Goal: Task Accomplishment & Management: Manage account settings

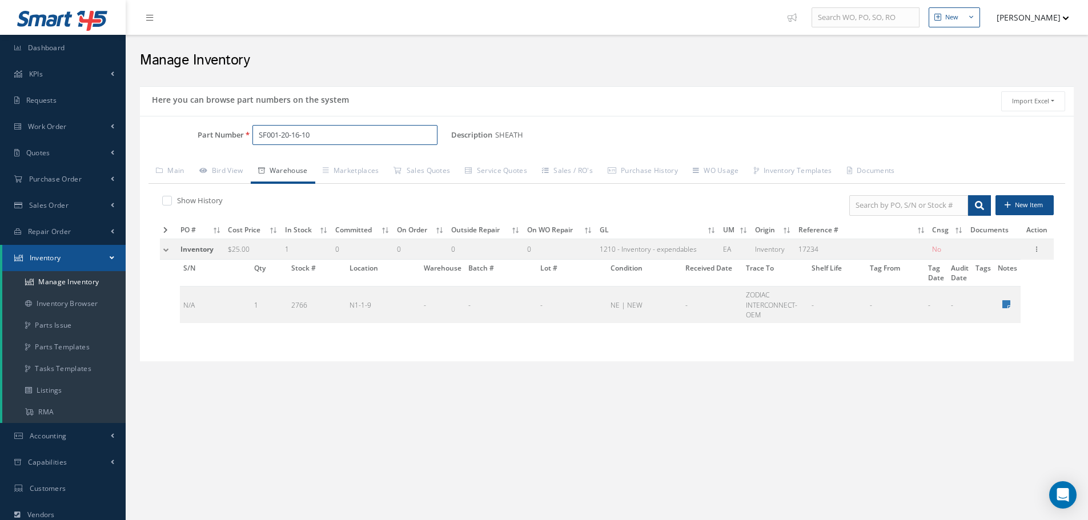
click at [338, 132] on input "SF001-20-16-10" at bounding box center [344, 135] width 185 height 21
type input "S"
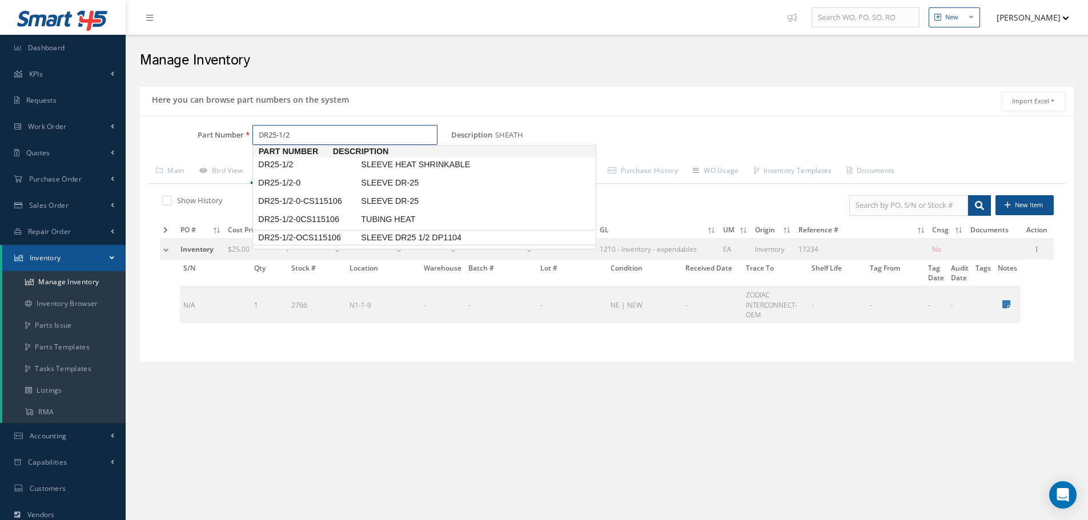
click at [312, 233] on span "DR25-1/2-OCS115106" at bounding box center [307, 238] width 103 height 12
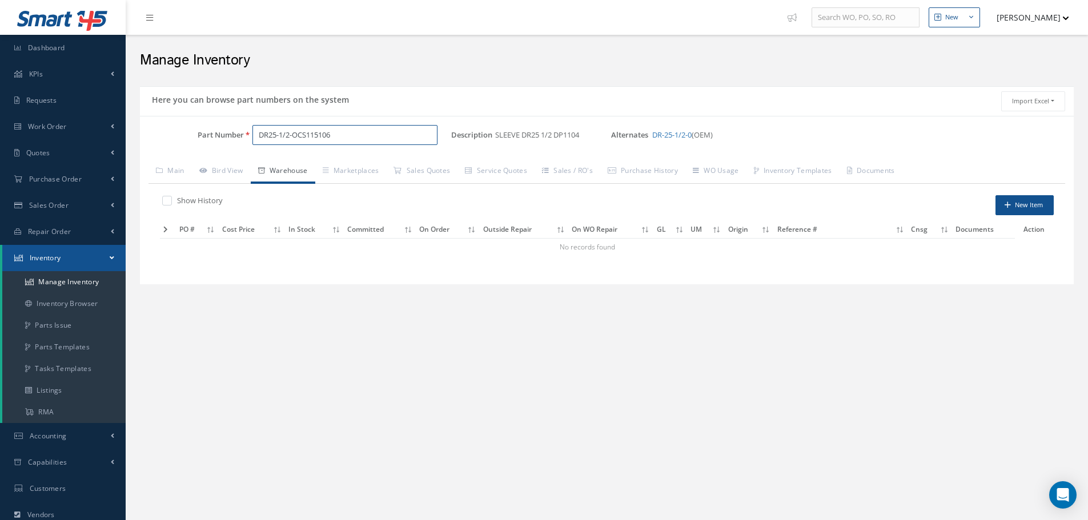
click at [336, 134] on input "DR25-1/2-OCS115106" at bounding box center [344, 135] width 185 height 21
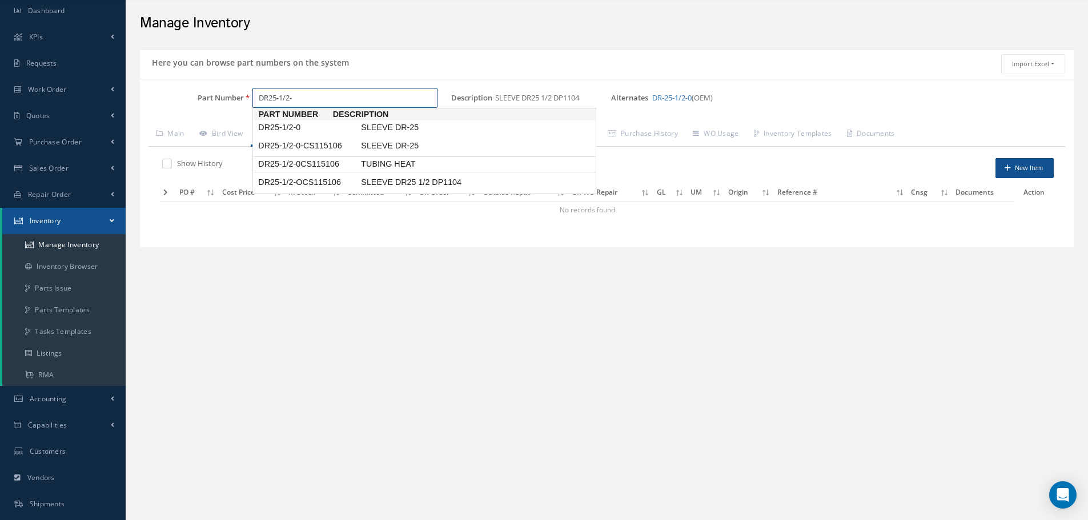
scroll to position [57, 0]
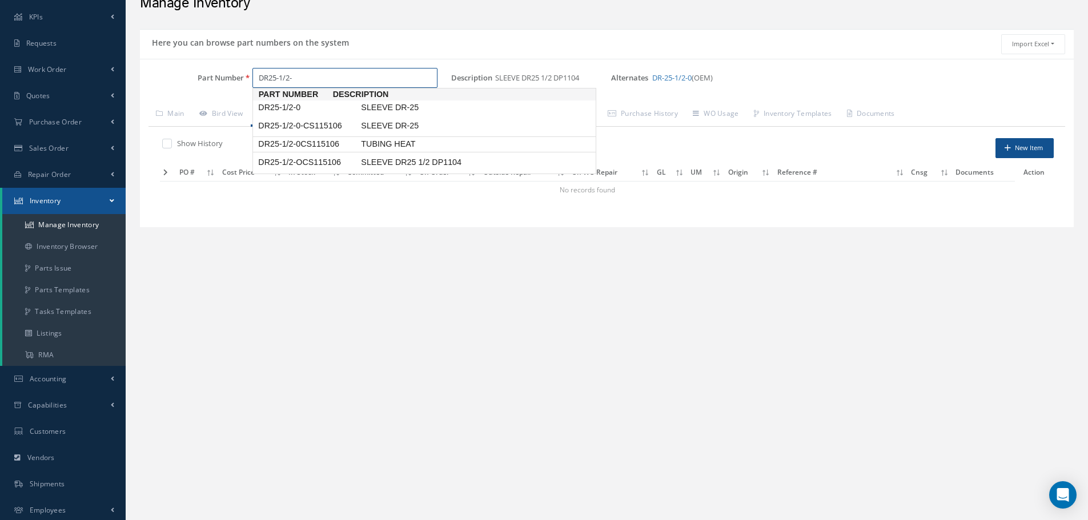
click at [327, 142] on span "DR25-1/2-0CS115106" at bounding box center [307, 144] width 103 height 12
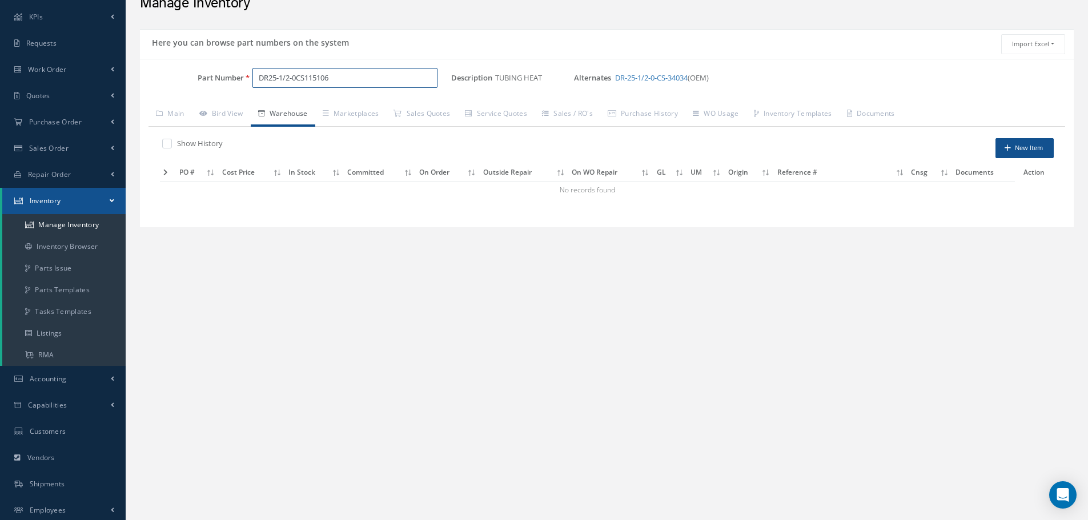
type input "DR25-1/2-0CS115106"
click at [171, 143] on label at bounding box center [172, 143] width 3 height 10
click at [164, 143] on input "checkbox" at bounding box center [165, 144] width 7 height 7
checkbox input "true"
click at [337, 74] on input "DR25-1/2-0CS115106" at bounding box center [344, 78] width 185 height 21
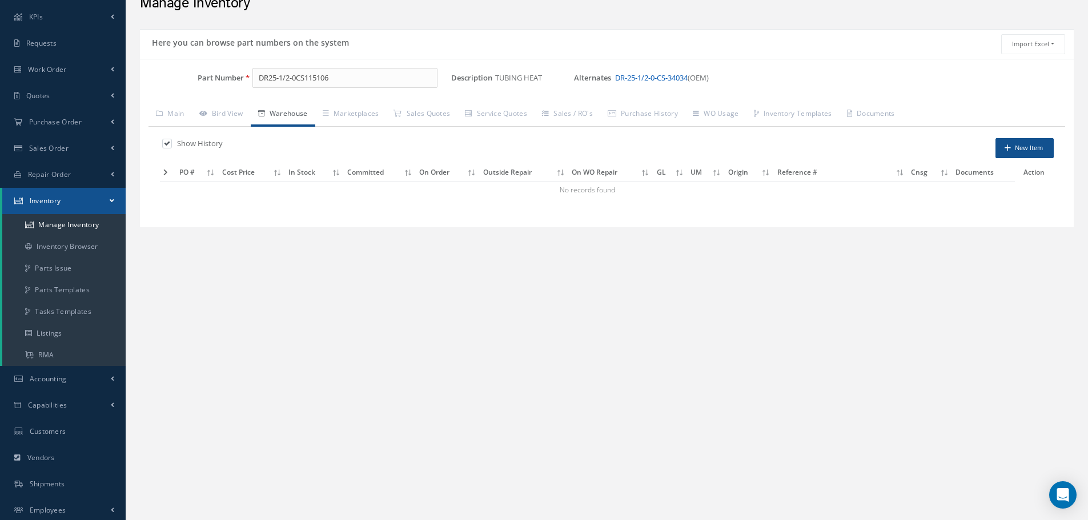
click at [665, 80] on link "DR-25-1/2-0-CS-34034" at bounding box center [651, 78] width 73 height 10
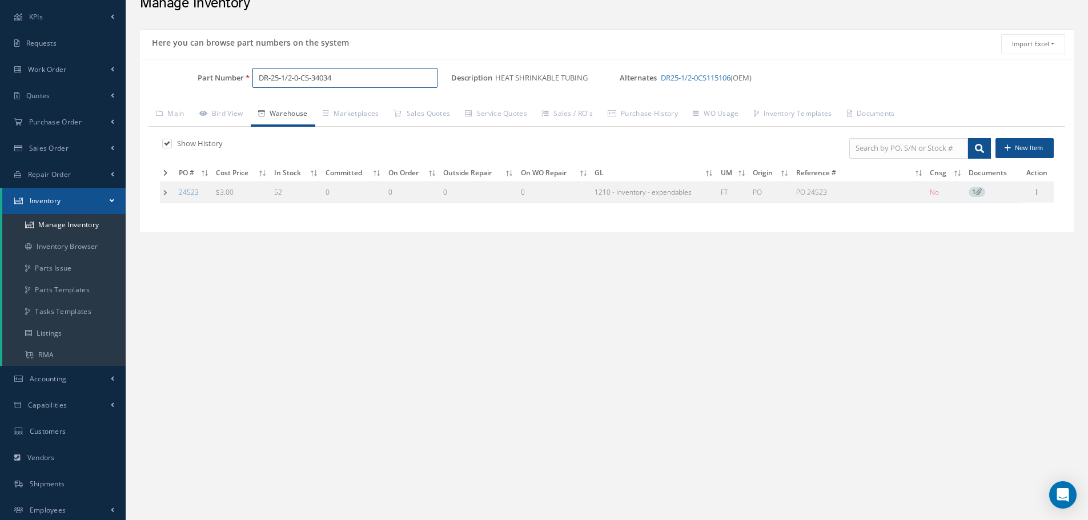
click at [339, 81] on input "DR-25-1/2-0-CS-34034" at bounding box center [344, 78] width 185 height 21
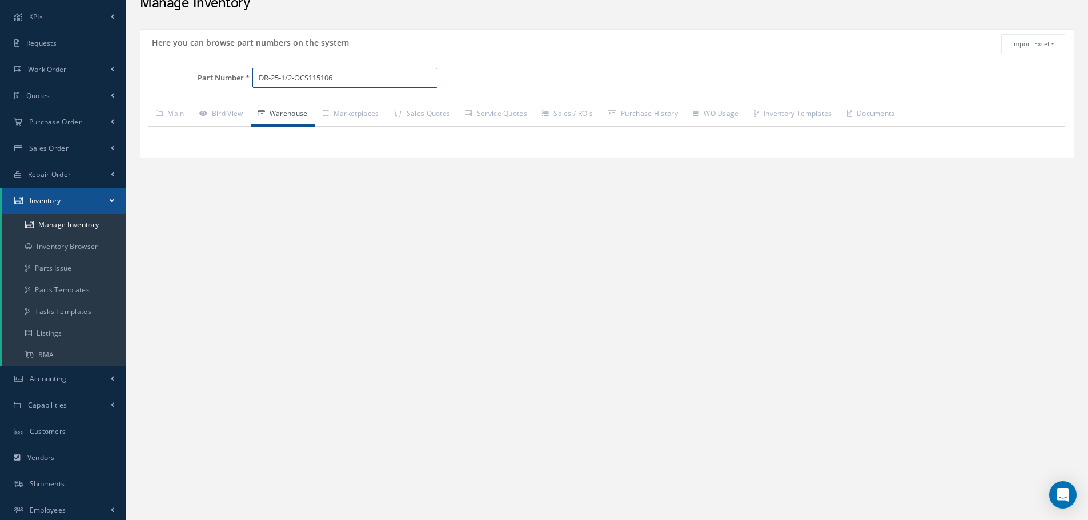
click at [344, 76] on input "DR-25-1/2-OCS115106" at bounding box center [344, 78] width 185 height 21
click at [271, 78] on input "DR-25-1/2-OCS115106" at bounding box center [344, 78] width 185 height 21
click at [298, 106] on span "DR25-1/2-OCS115106" at bounding box center [307, 108] width 103 height 12
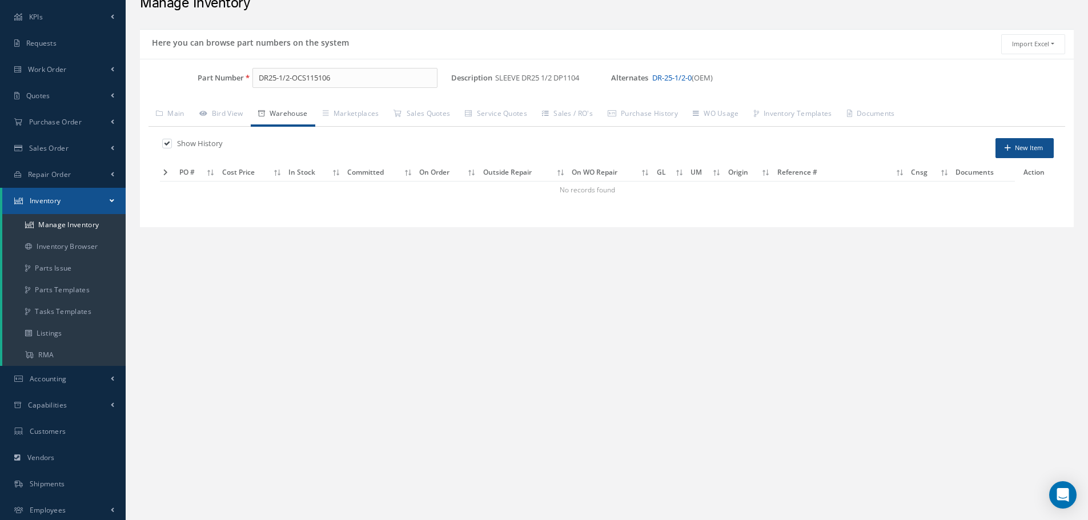
click at [685, 79] on link "DR-25-1/2-0" at bounding box center [671, 78] width 39 height 10
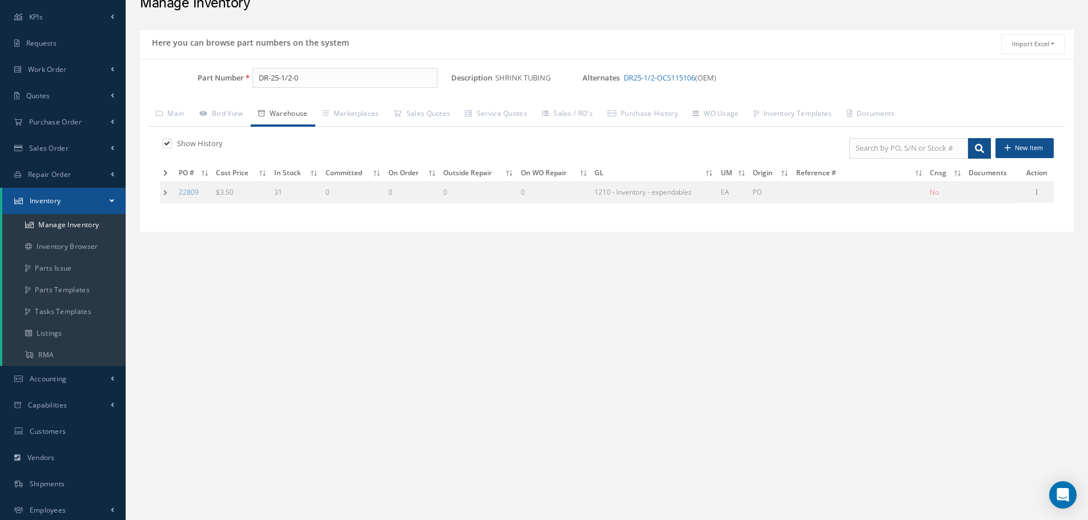
click at [164, 195] on td at bounding box center [167, 192] width 15 height 21
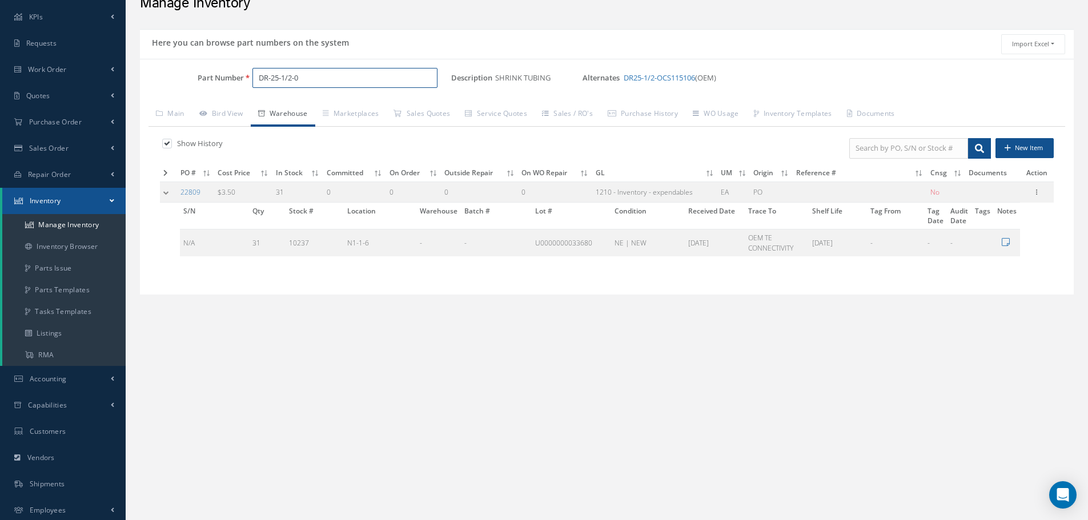
click at [315, 83] on input "DR-25-1/2-0" at bounding box center [344, 78] width 185 height 21
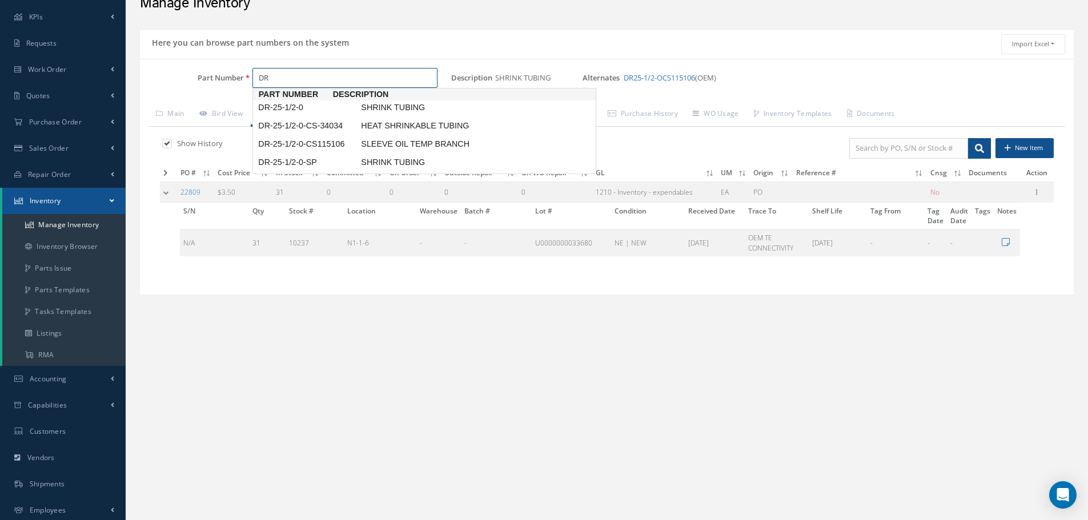
type input "D"
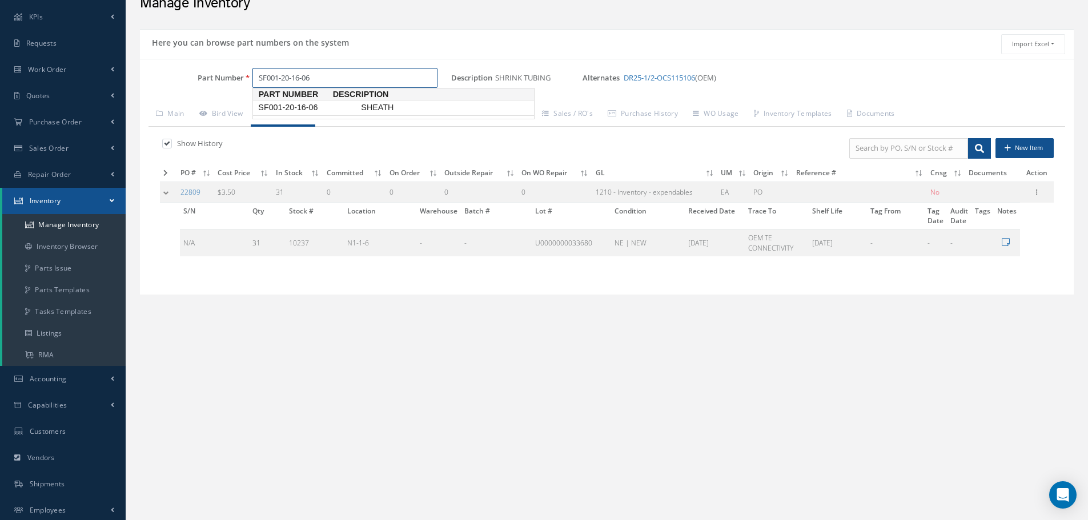
click at [309, 108] on span "SF001-20-16-06" at bounding box center [307, 108] width 103 height 12
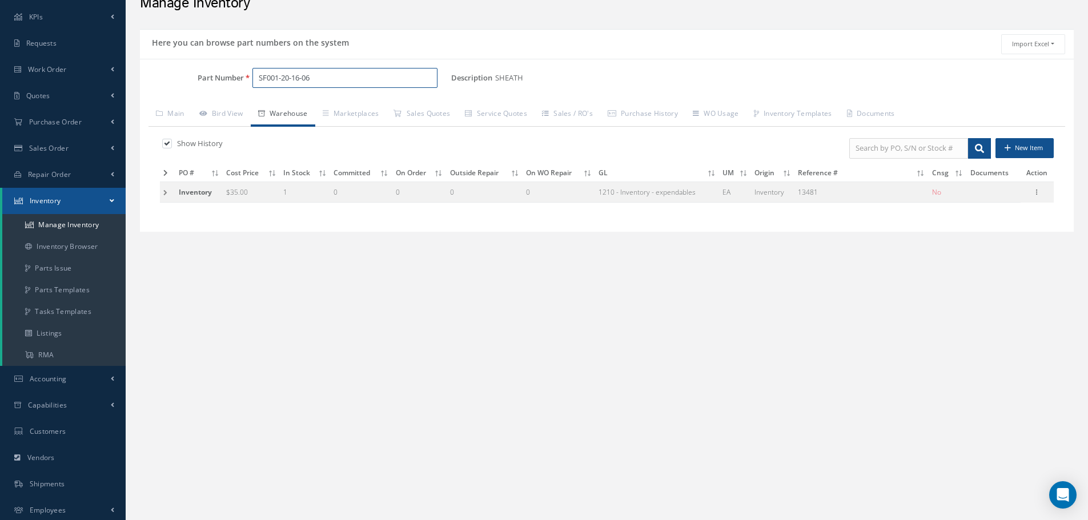
type input "SF001-20-16-06"
click at [167, 191] on td at bounding box center [167, 192] width 15 height 21
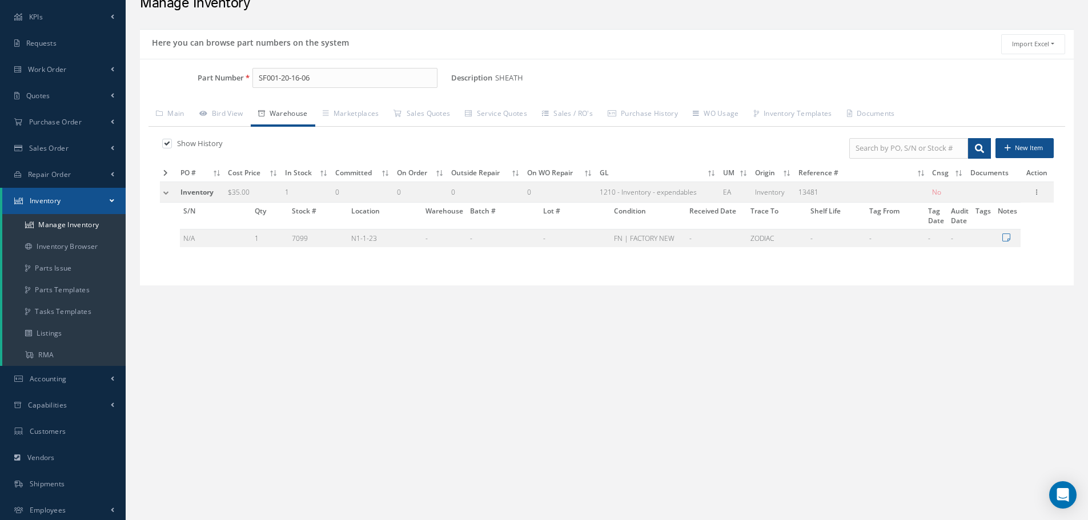
click at [171, 144] on label at bounding box center [172, 143] width 3 height 10
click at [166, 144] on input "checkbox" at bounding box center [165, 144] width 7 height 7
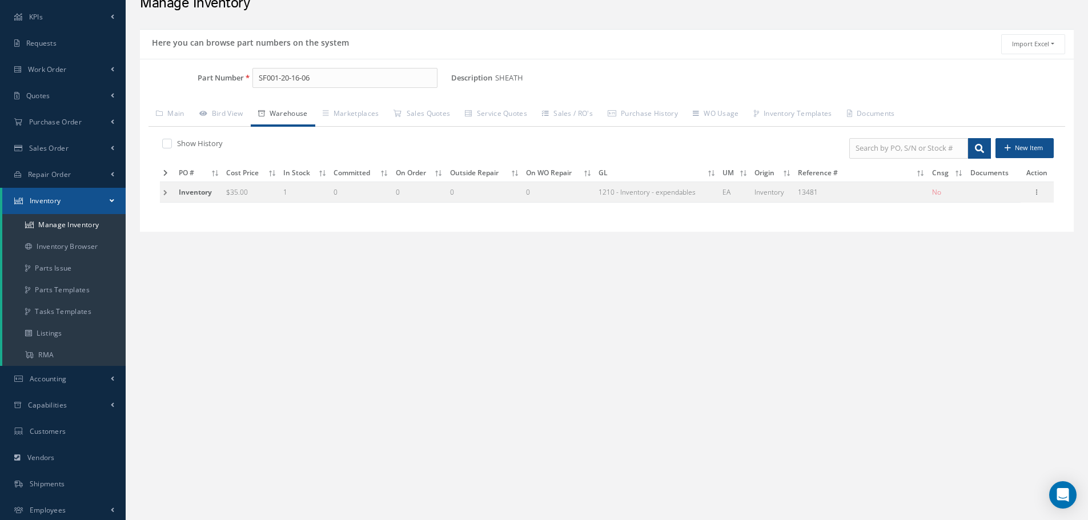
click at [171, 144] on label at bounding box center [172, 143] width 3 height 10
click at [168, 144] on input "checkbox" at bounding box center [165, 144] width 7 height 7
checkbox input "true"
click at [323, 77] on input "SF001-20-16-06" at bounding box center [344, 78] width 185 height 21
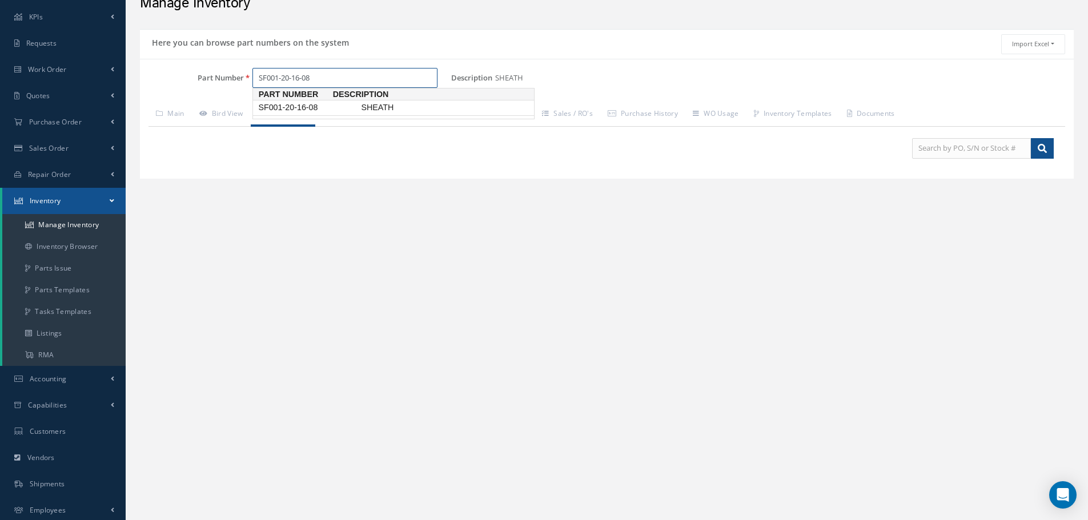
click at [311, 105] on span "SF001-20-16-08" at bounding box center [307, 108] width 103 height 12
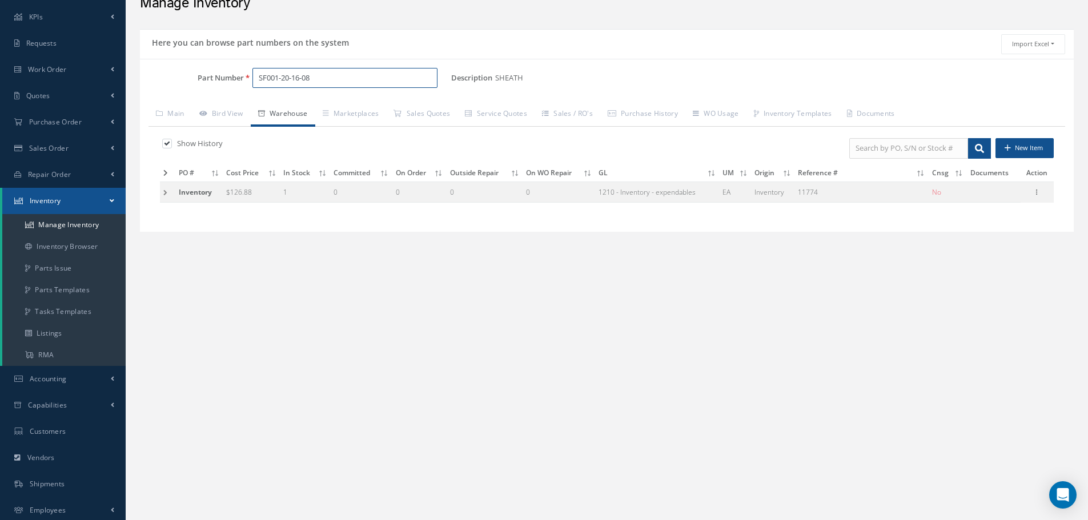
click at [317, 71] on input "SF001-20-16-08" at bounding box center [344, 78] width 185 height 21
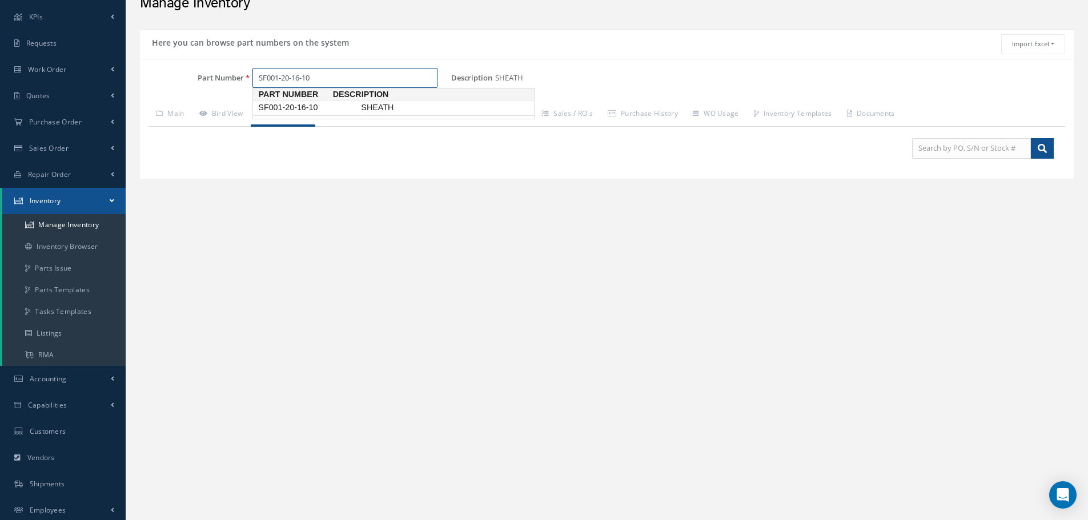
click at [284, 113] on span "SF001-20-16-10" at bounding box center [307, 108] width 103 height 12
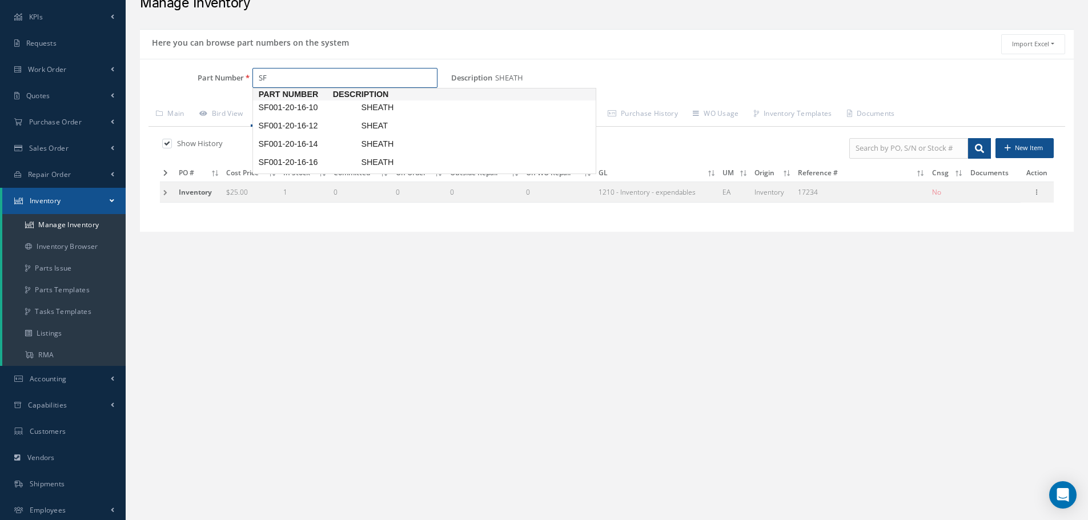
type input "S"
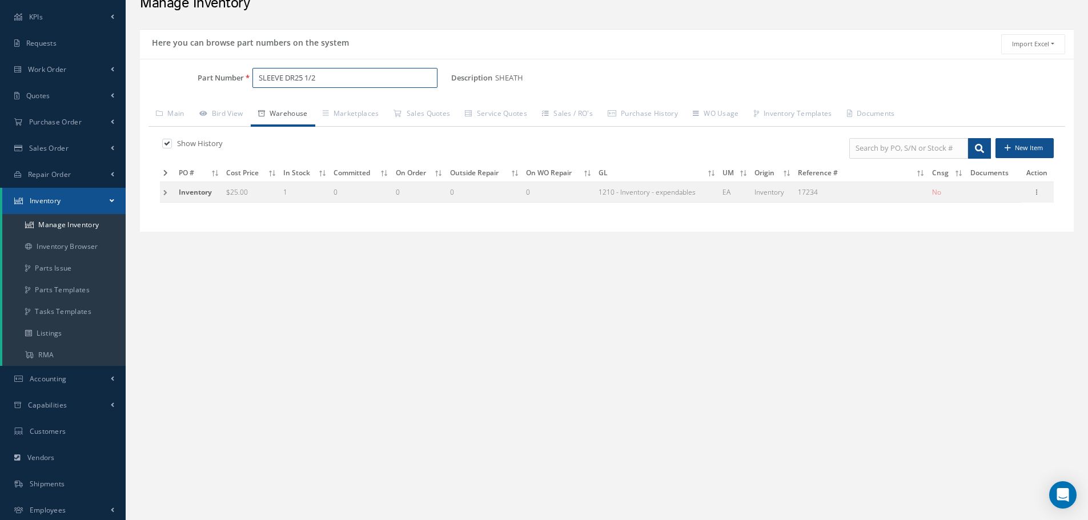
click at [356, 83] on input "SLEEVE DR25 1/2" at bounding box center [344, 78] width 185 height 21
type input "S"
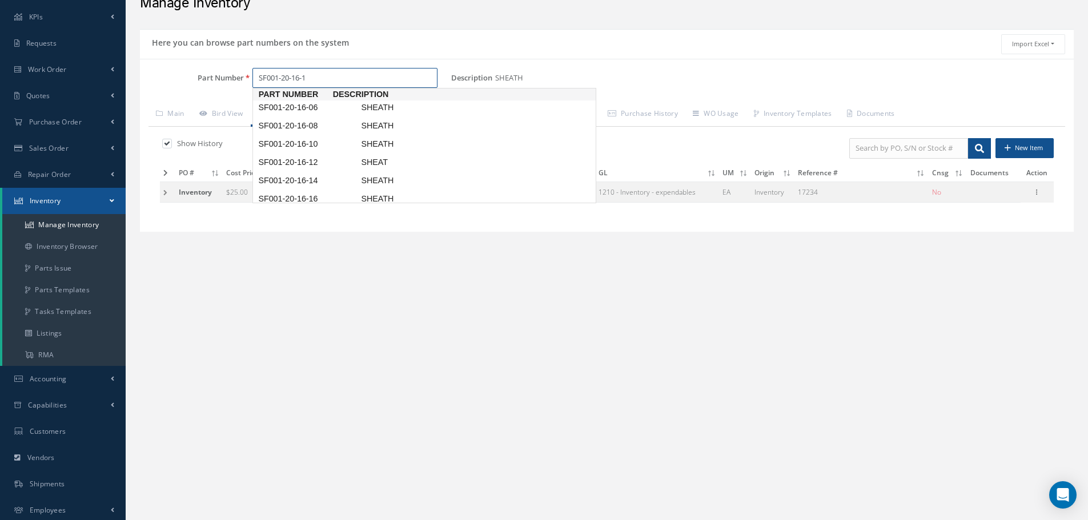
type input "SF001-20-16-10"
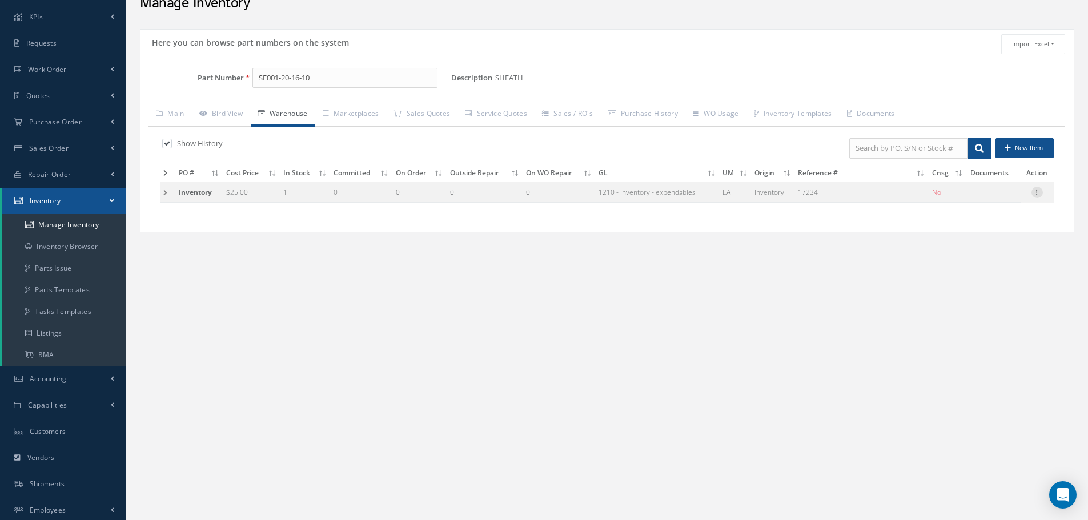
click at [1037, 192] on icon at bounding box center [1036, 191] width 11 height 9
click at [990, 204] on link "Edit" at bounding box center [984, 199] width 90 height 15
type input "17234"
checkbox input "false"
type input "1"
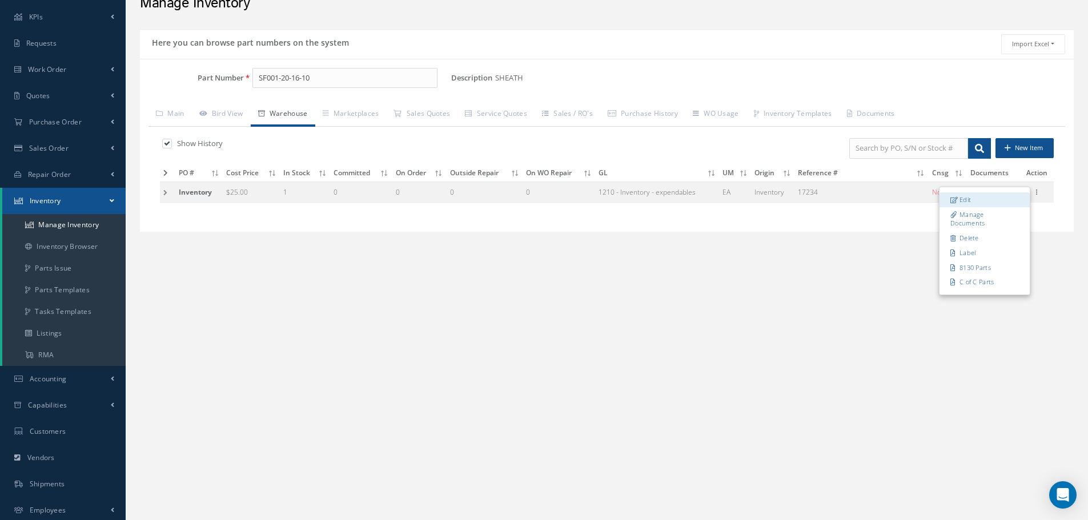
type input "N1-1-9"
type input "ZODIAC INTERCONNECT-OEM"
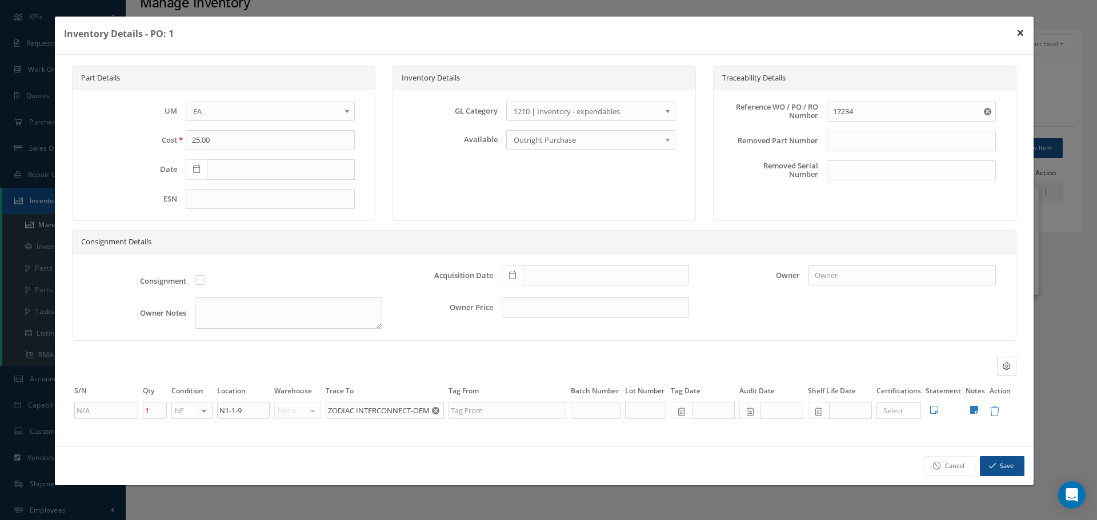
click at [1018, 33] on button "×" at bounding box center [1020, 33] width 26 height 32
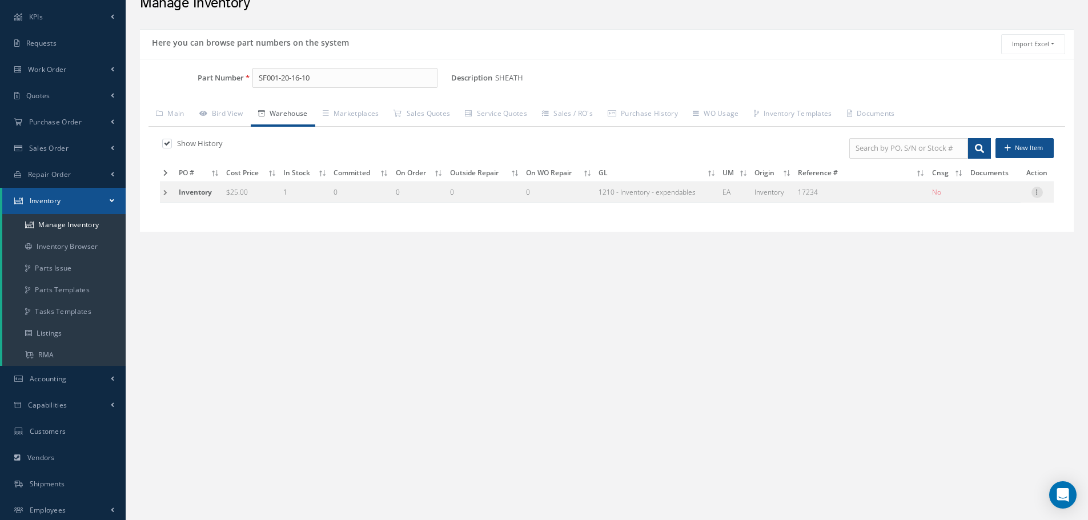
click at [1037, 192] on icon at bounding box center [1036, 191] width 11 height 9
click at [967, 254] on link "Label" at bounding box center [984, 252] width 90 height 15
click at [1040, 195] on icon at bounding box center [1036, 191] width 11 height 9
click at [1010, 202] on link "Edit" at bounding box center [984, 199] width 90 height 15
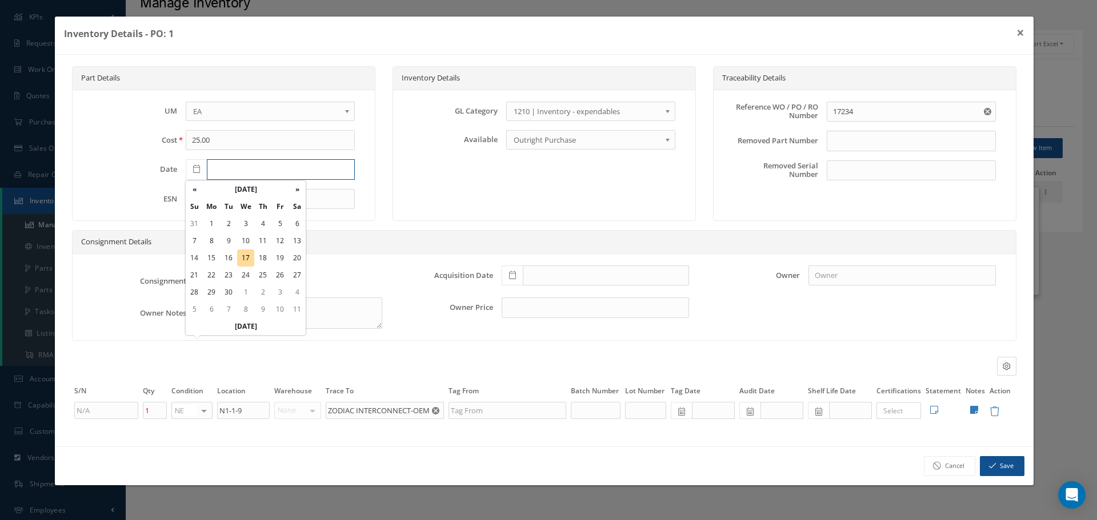
click at [217, 169] on input "text" at bounding box center [281, 169] width 148 height 21
type input "08/28/2012"
click at [516, 272] on span at bounding box center [511, 276] width 21 height 21
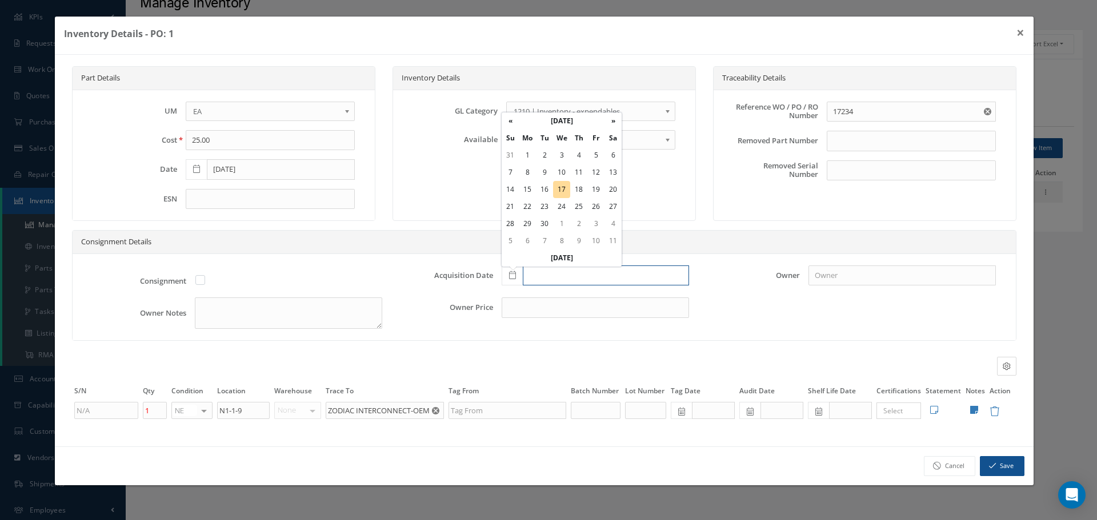
click at [549, 280] on input "text" at bounding box center [606, 276] width 166 height 21
type input "08/28/2012"
click at [1007, 470] on button "Save" at bounding box center [1001, 466] width 45 height 20
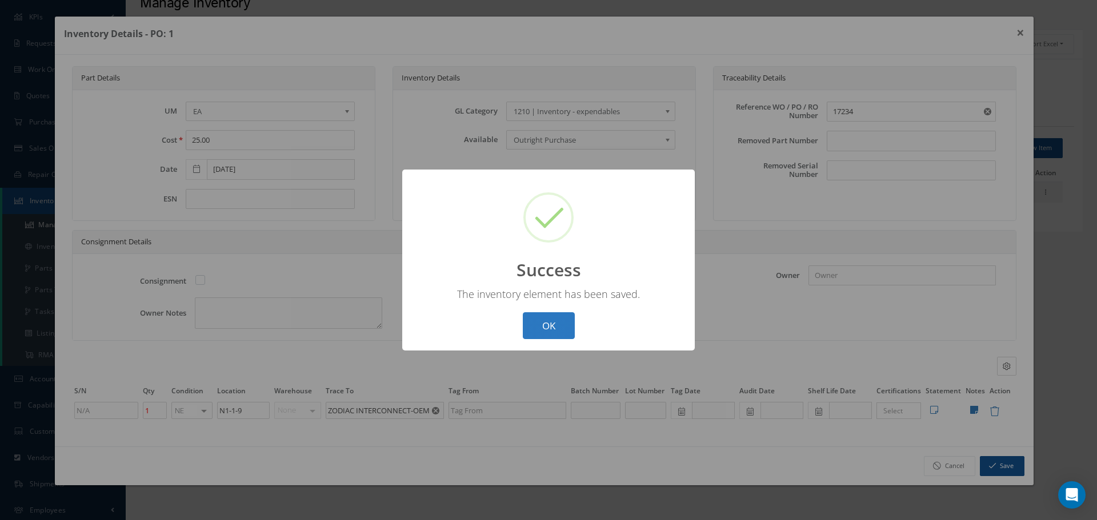
click at [551, 322] on button "OK" at bounding box center [549, 325] width 52 height 27
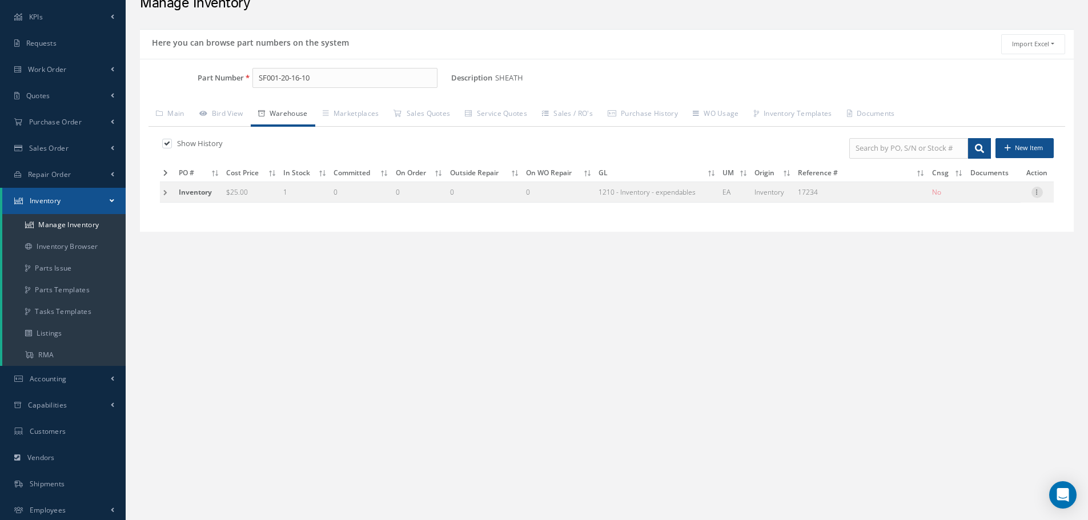
click at [1038, 192] on icon at bounding box center [1036, 191] width 11 height 9
click at [979, 254] on link "Label" at bounding box center [984, 252] width 90 height 15
click at [316, 79] on input "SF001-20-16-10" at bounding box center [344, 78] width 185 height 21
click at [308, 111] on span "SF001-20-16-08" at bounding box center [307, 108] width 103 height 12
type input "SF001-20-16-08"
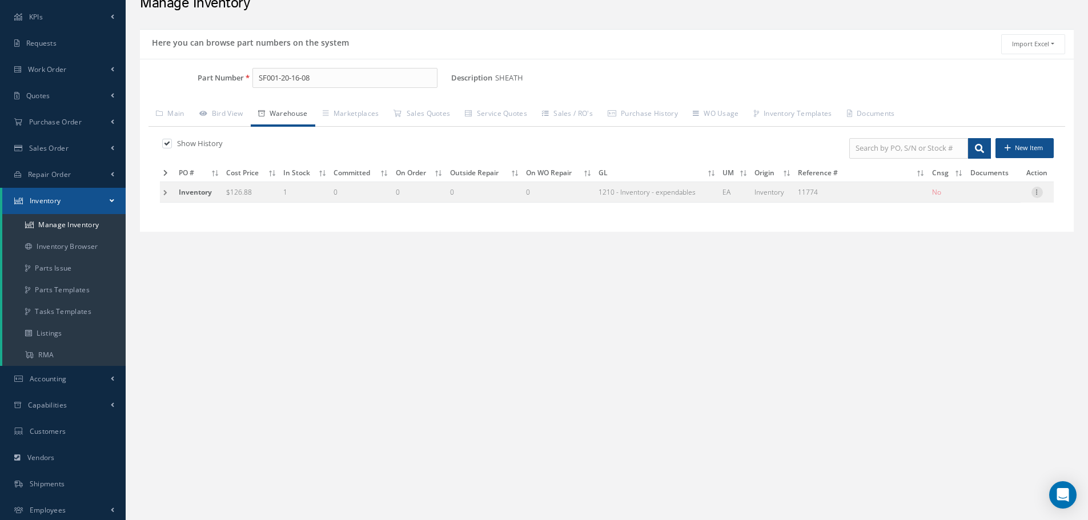
click at [1042, 193] on icon at bounding box center [1036, 191] width 11 height 9
click at [987, 197] on link "Edit" at bounding box center [984, 199] width 90 height 15
type input "126.88"
type input "11774"
type input "N1-1-14"
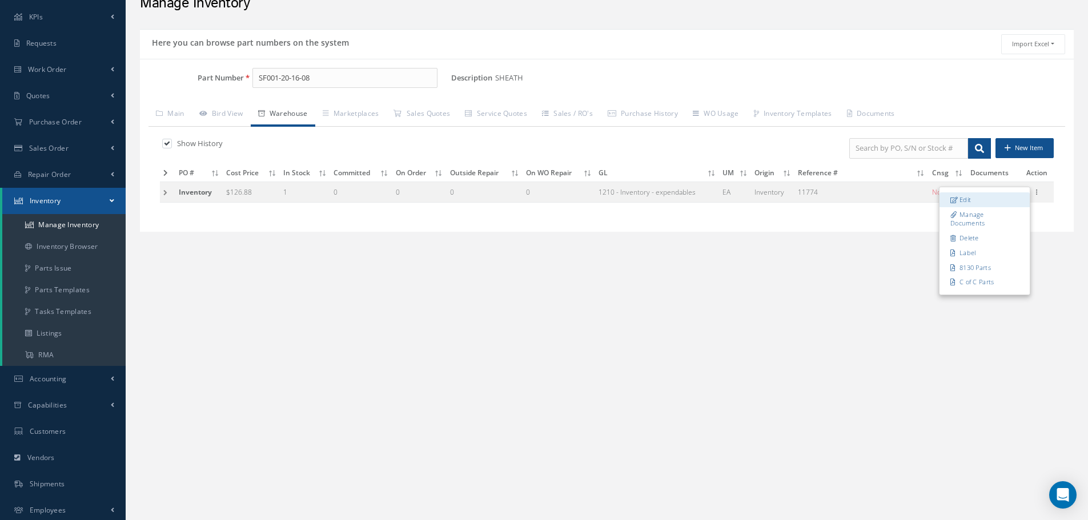
type input "AERAZUR-null"
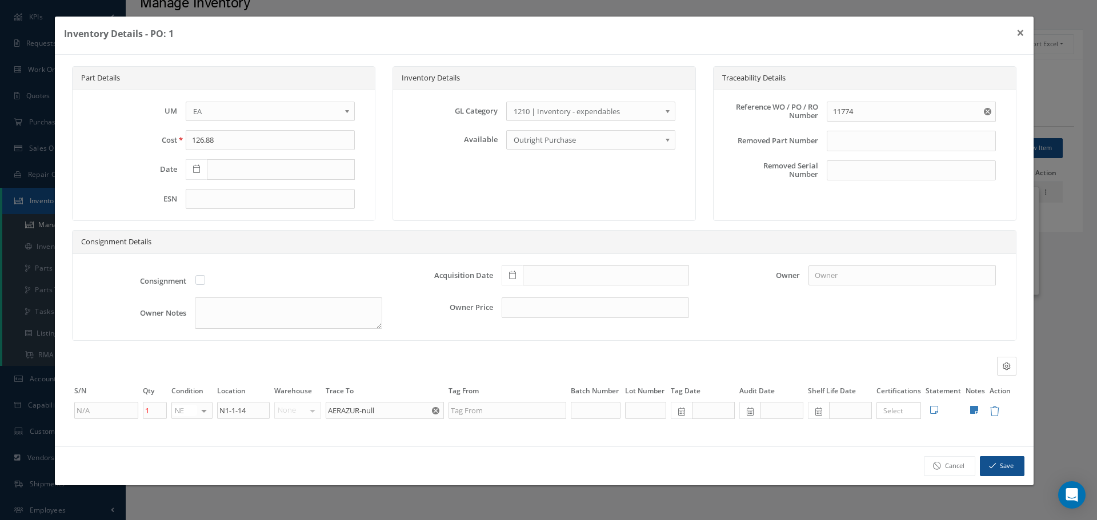
click at [196, 168] on icon at bounding box center [196, 169] width 7 height 8
click at [217, 171] on input "text" at bounding box center [281, 169] width 148 height 21
click at [218, 170] on input "text" at bounding box center [281, 169] width 148 height 21
type input "08/28/2012"
click at [369, 272] on div "Consignment" at bounding box center [237, 282] width 307 height 33
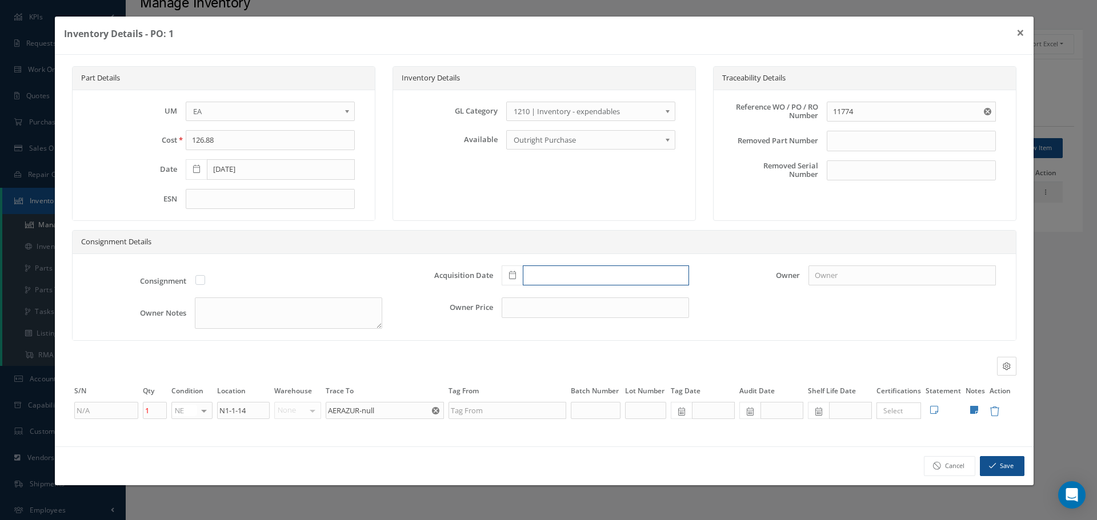
click at [541, 276] on input "text" at bounding box center [606, 276] width 166 height 21
type input "08/28/2012"
click at [916, 302] on div "Consignment Acquisition Date 08/28/2012 Owner Owner Notes Owner Price" at bounding box center [544, 297] width 943 height 87
click at [999, 464] on button "Save" at bounding box center [1001, 466] width 45 height 20
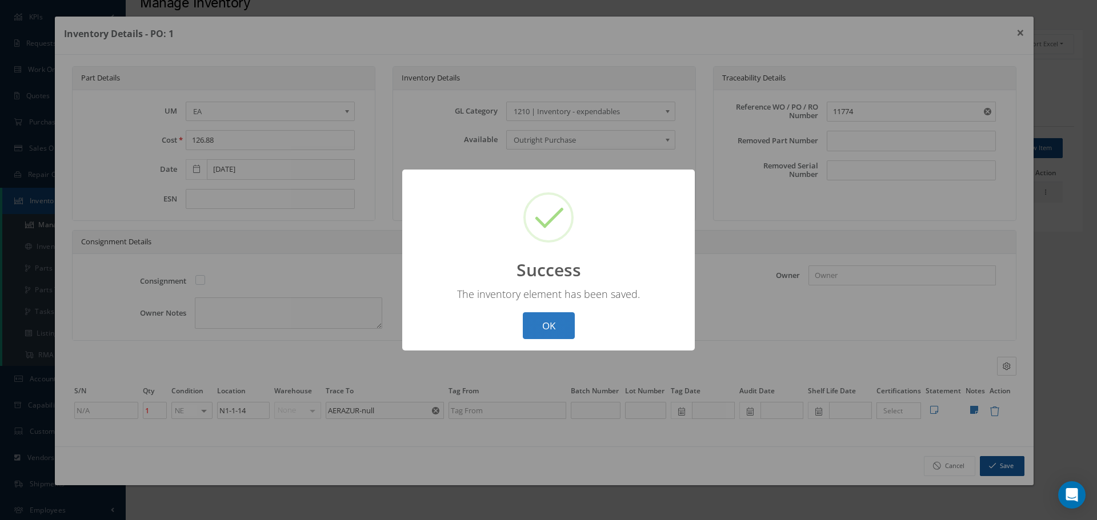
click at [564, 328] on button "OK" at bounding box center [549, 325] width 52 height 27
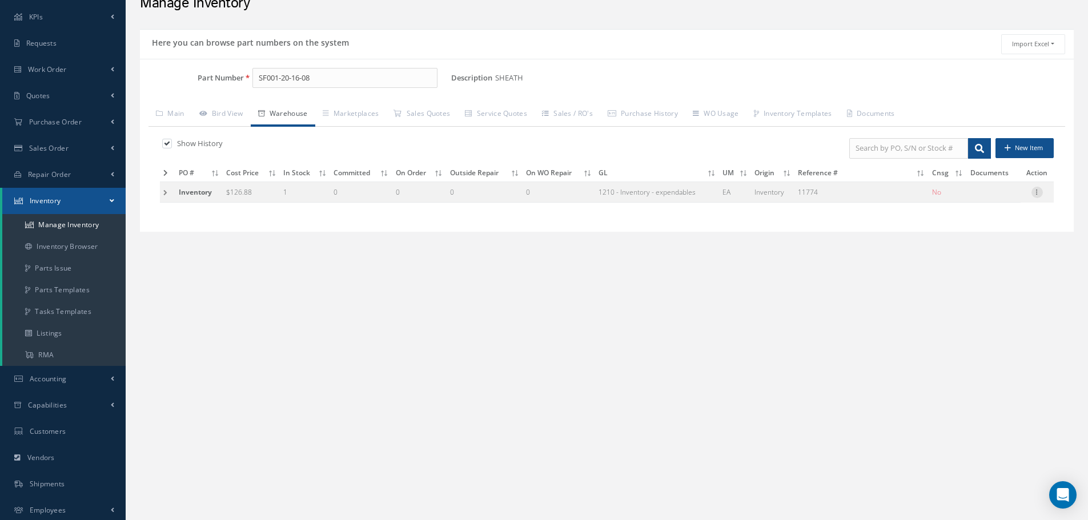
click at [1038, 194] on icon at bounding box center [1036, 191] width 11 height 9
click at [985, 253] on link "Label" at bounding box center [984, 252] width 90 height 15
click at [318, 74] on input "SF001-20-16-08" at bounding box center [344, 78] width 185 height 21
type input "SF001-20-16-06"
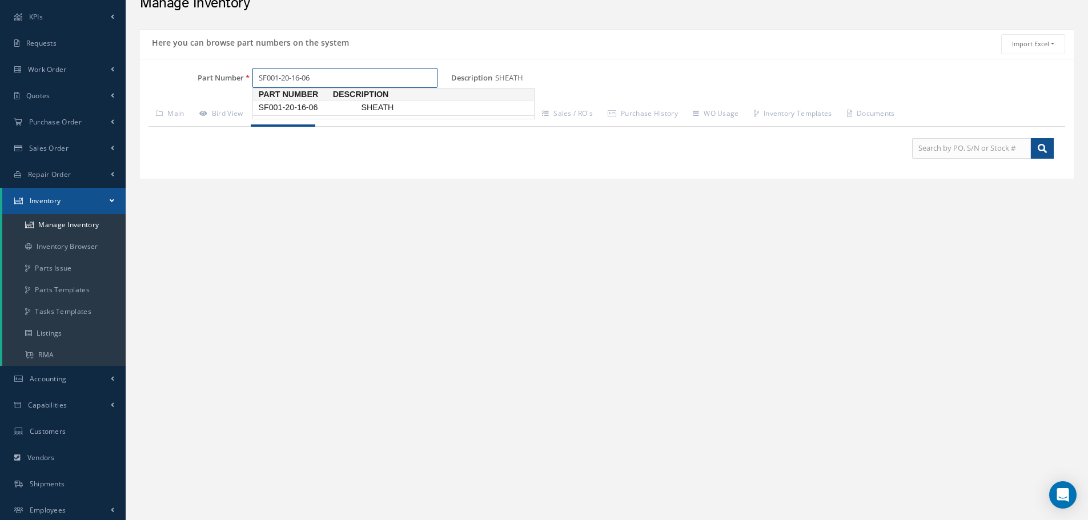
click at [287, 106] on span "SF001-20-16-06" at bounding box center [307, 108] width 103 height 12
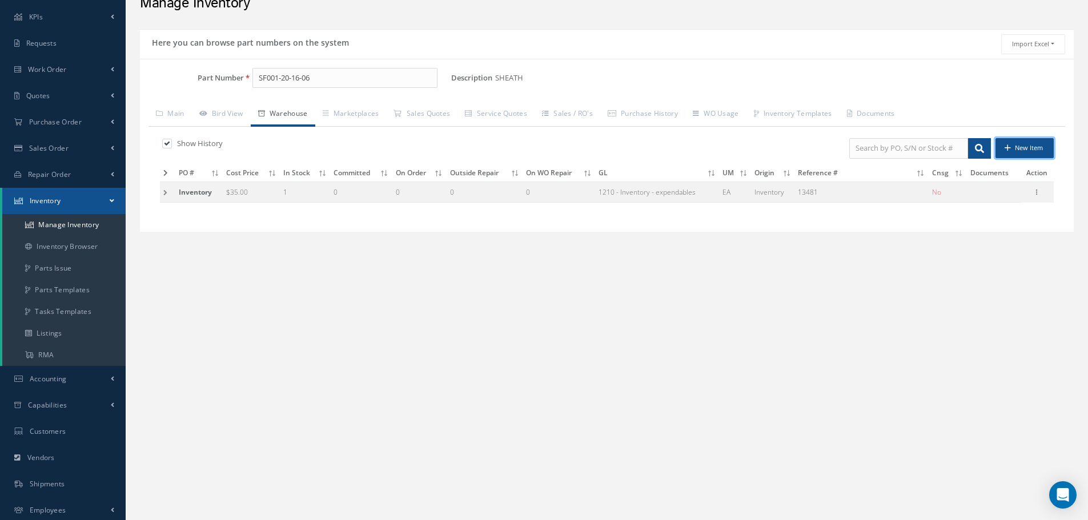
click at [1034, 148] on button "New Item" at bounding box center [1024, 148] width 58 height 20
type input "[DATE]"
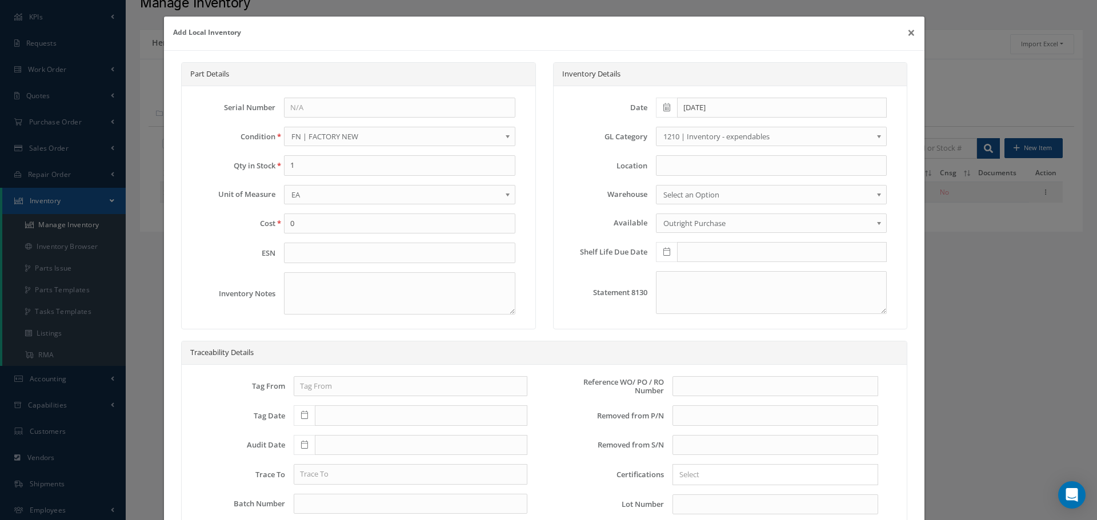
click at [505, 194] on b at bounding box center [509, 197] width 10 height 18
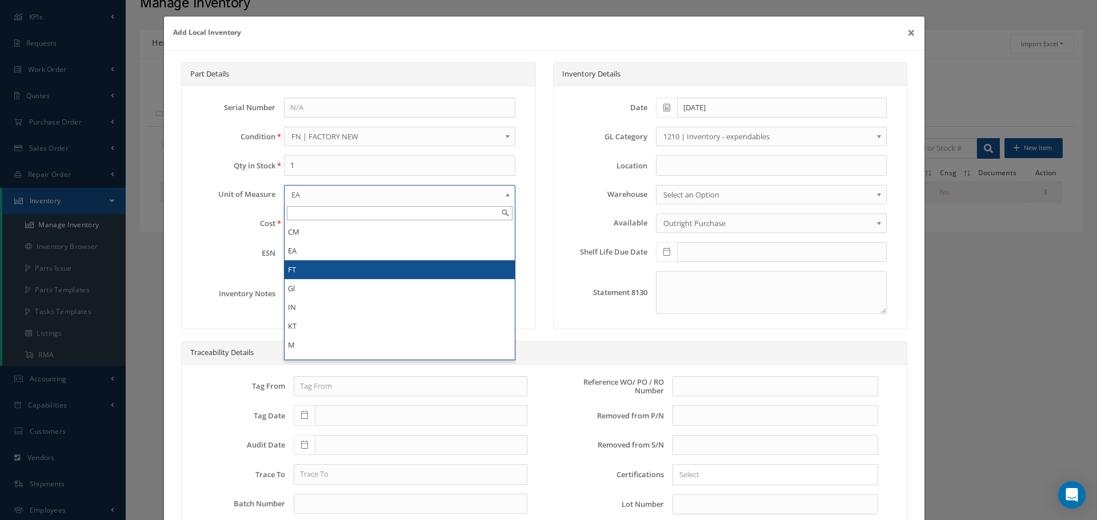
click at [331, 268] on li "FT" at bounding box center [399, 269] width 230 height 19
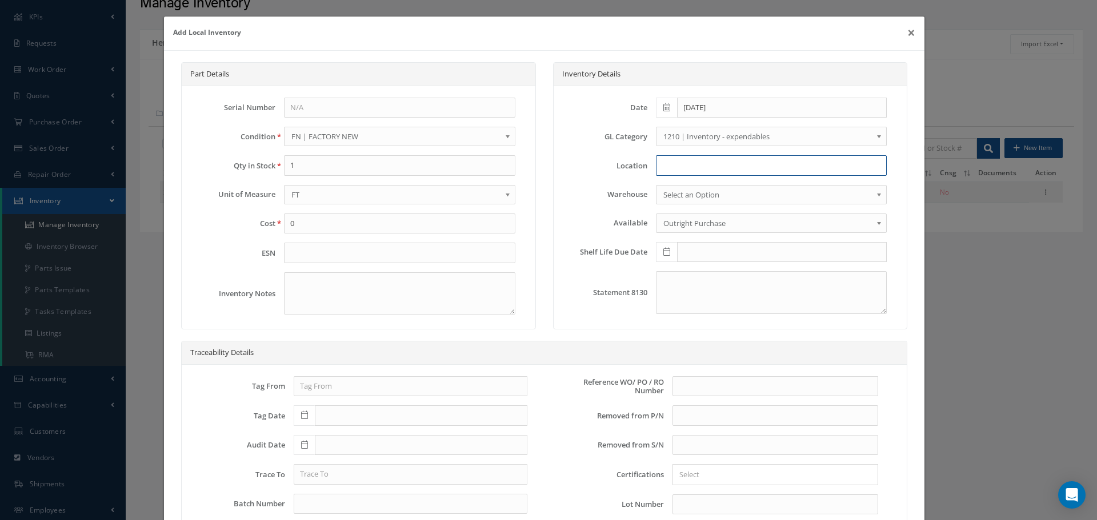
click at [673, 168] on input at bounding box center [771, 165] width 231 height 21
click at [907, 29] on button "×" at bounding box center [911, 33] width 26 height 32
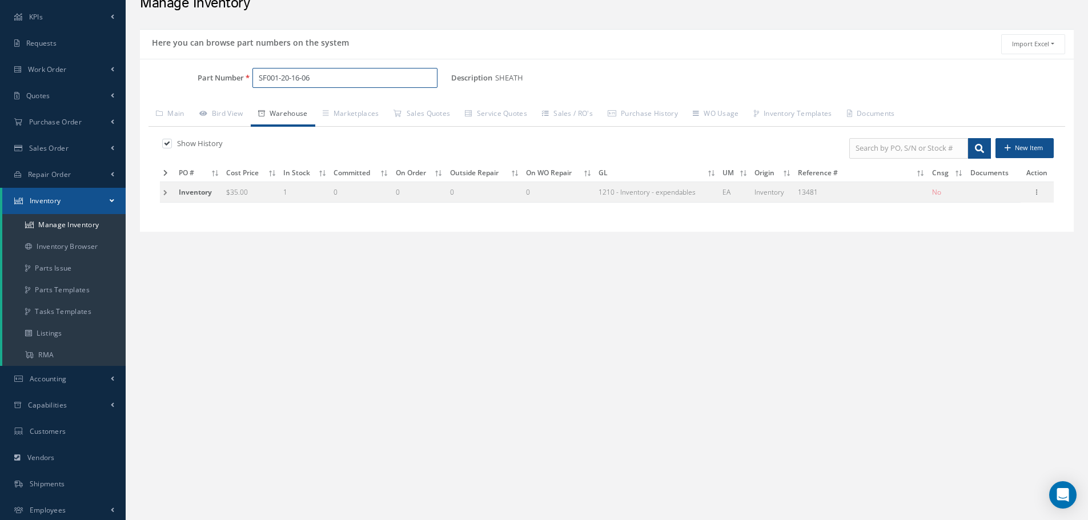
click at [332, 75] on input "SF001-20-16-06" at bounding box center [344, 78] width 185 height 21
type input "SF001-20-16-08"
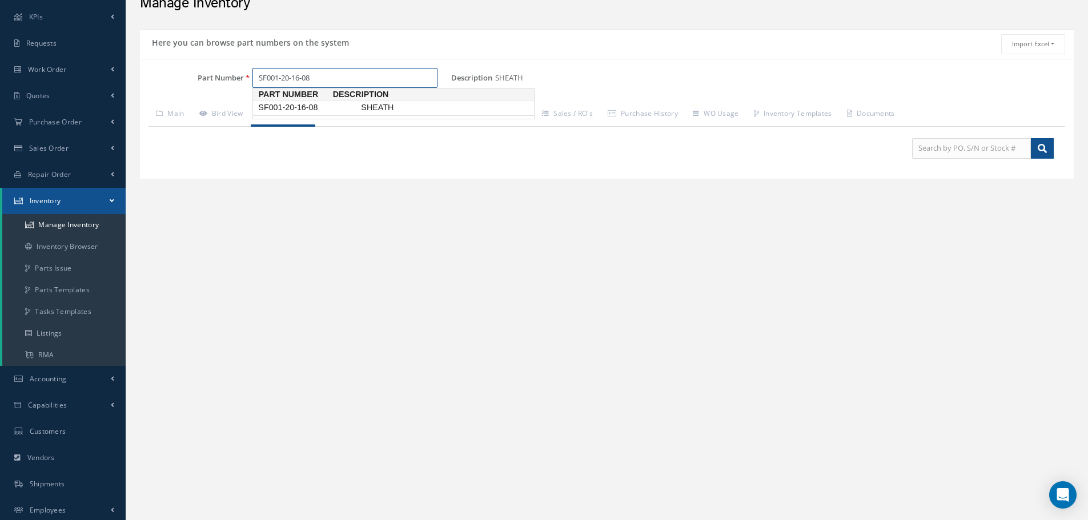
click at [280, 112] on span "SF001-20-16-08" at bounding box center [307, 108] width 103 height 12
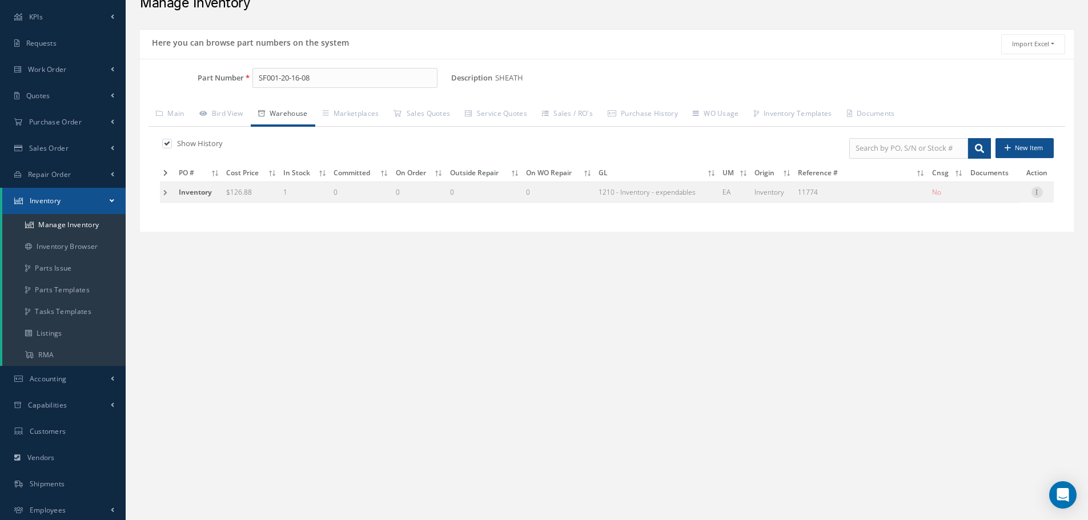
click at [1037, 194] on icon at bounding box center [1036, 191] width 11 height 9
click at [994, 198] on link "Edit" at bounding box center [984, 199] width 90 height 15
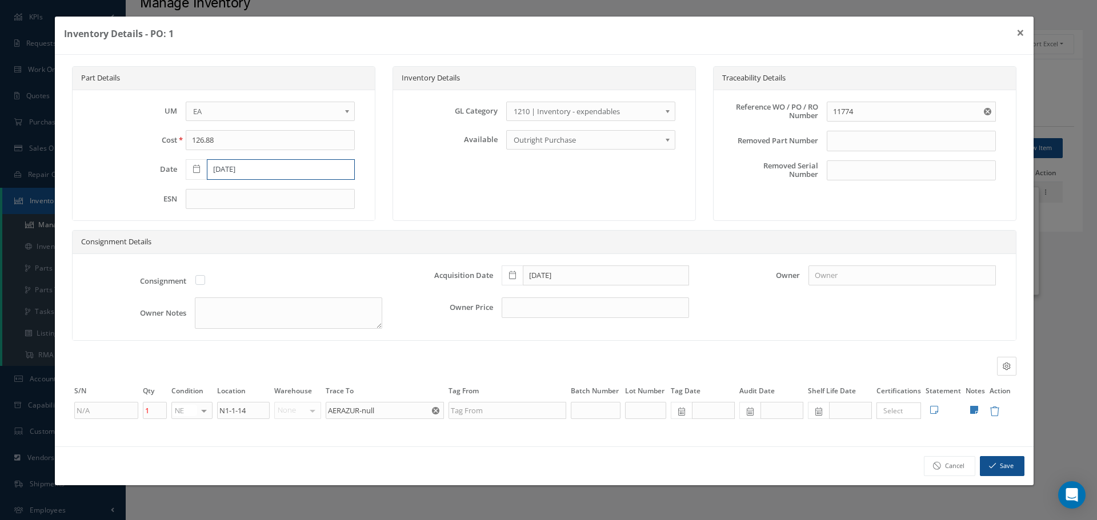
click at [232, 169] on input "08/28/2012" at bounding box center [281, 169] width 148 height 21
click at [259, 166] on input "08/06/2012" at bounding box center [281, 169] width 148 height 21
type input "08/06/2013"
click at [549, 278] on input "08/28/2012" at bounding box center [606, 276] width 166 height 21
click at [570, 277] on input "08/06/2012" at bounding box center [606, 276] width 166 height 21
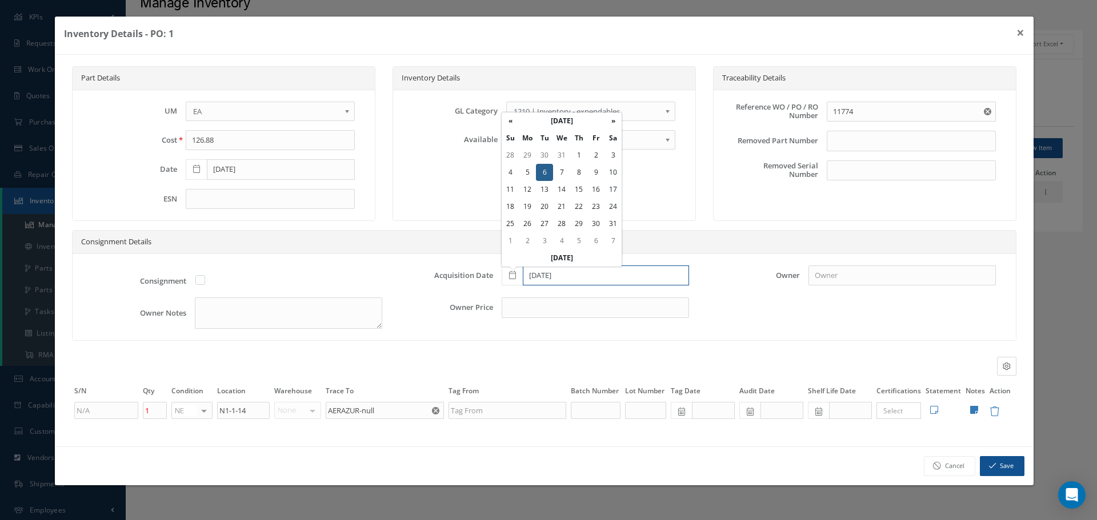
type input "08/06/2013"
click at [1006, 468] on button "Save" at bounding box center [1001, 466] width 45 height 20
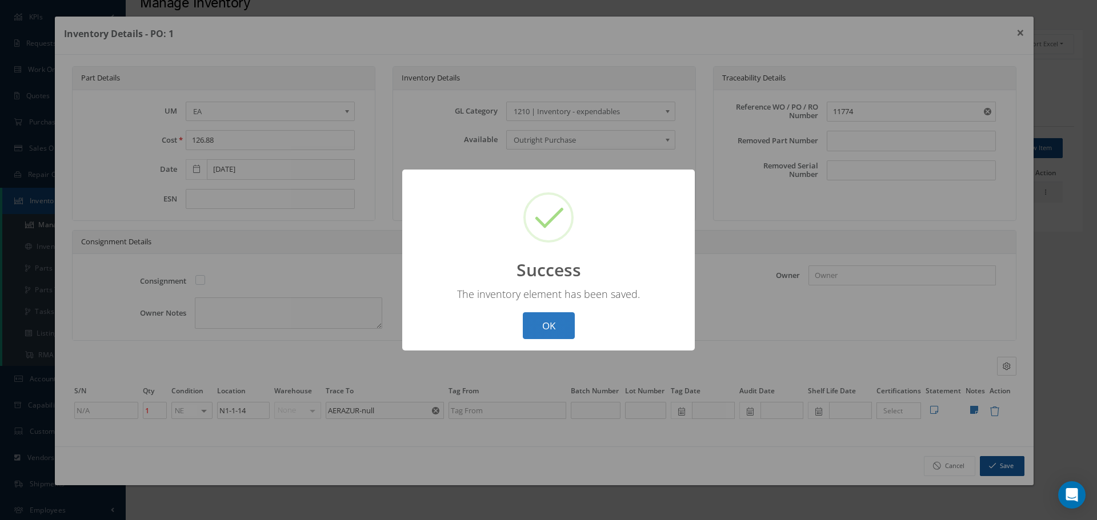
click at [552, 322] on button "OK" at bounding box center [549, 325] width 52 height 27
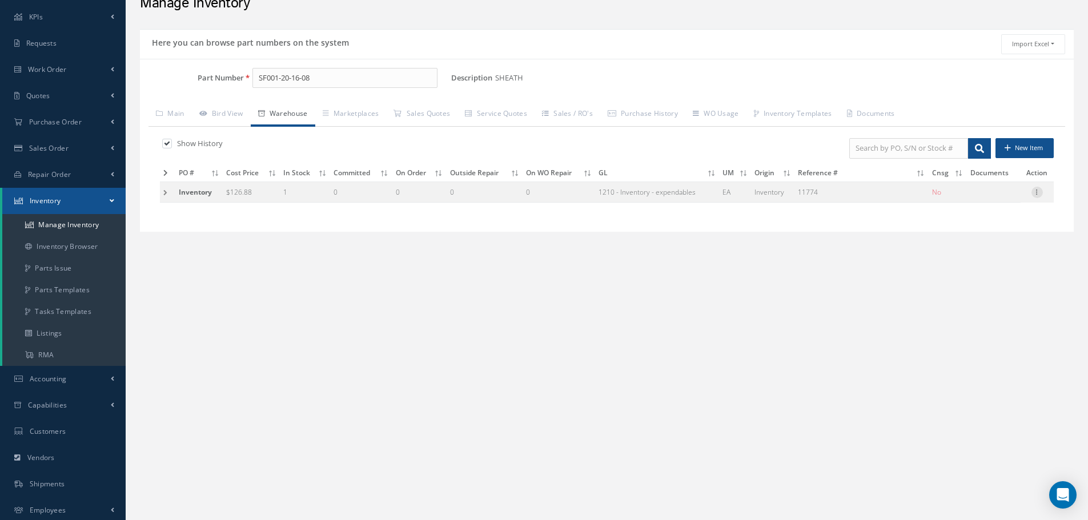
click at [1038, 194] on icon at bounding box center [1036, 191] width 11 height 9
click at [979, 251] on link "Label" at bounding box center [984, 252] width 90 height 15
click at [316, 75] on input "SF001-20-16-08" at bounding box center [344, 78] width 185 height 21
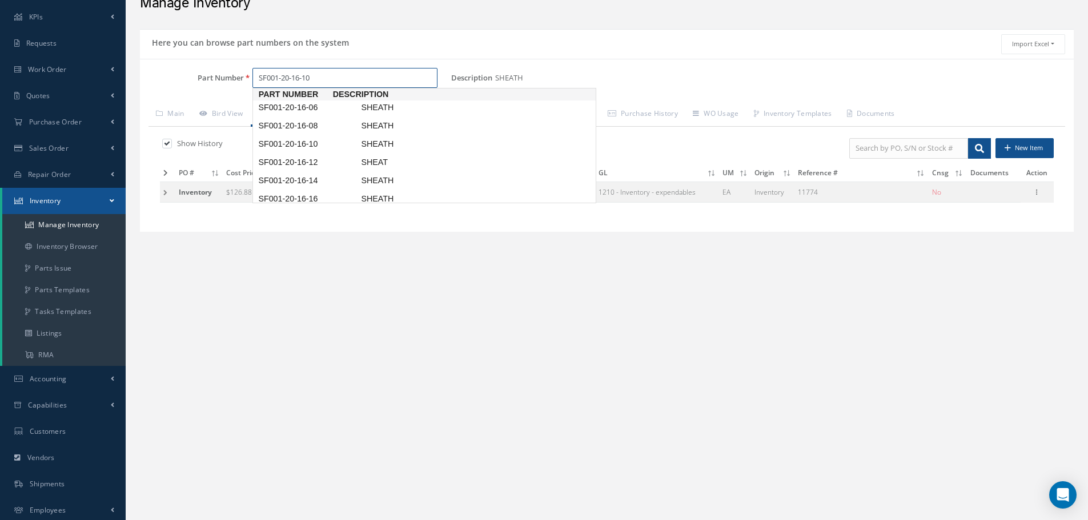
type input "SF001-20-16-10"
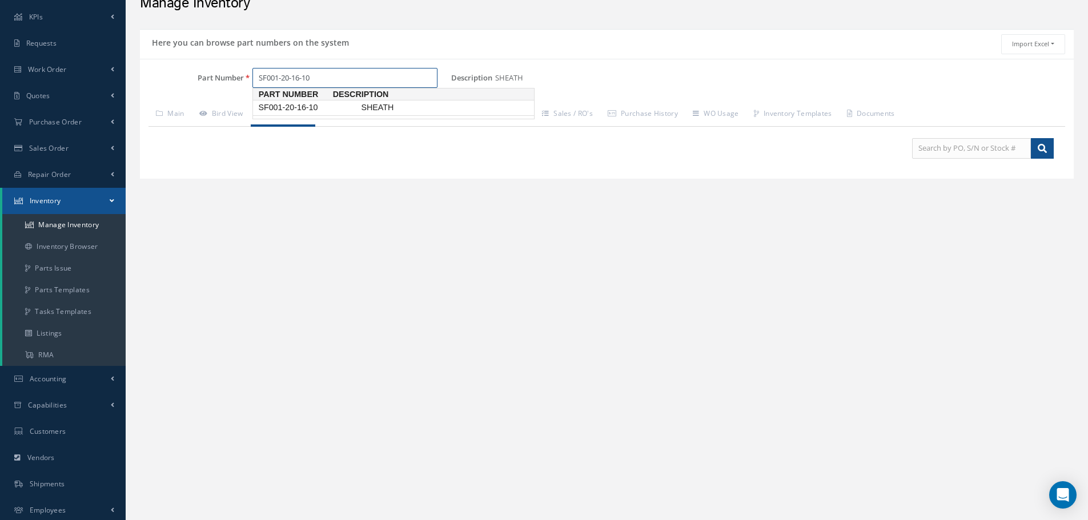
click at [279, 105] on span "SF001-20-16-10" at bounding box center [307, 108] width 103 height 12
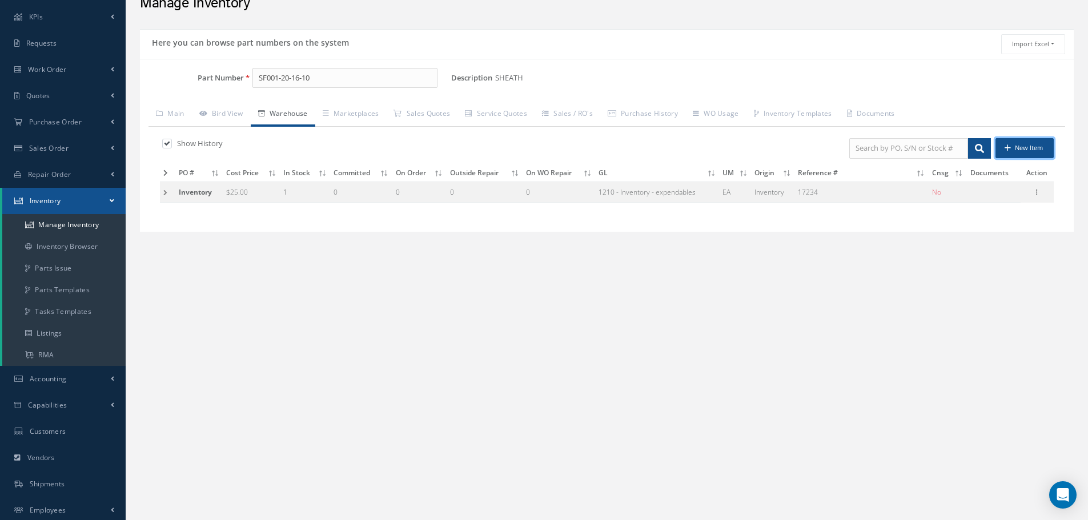
click at [1023, 145] on button "New Item" at bounding box center [1024, 148] width 58 height 20
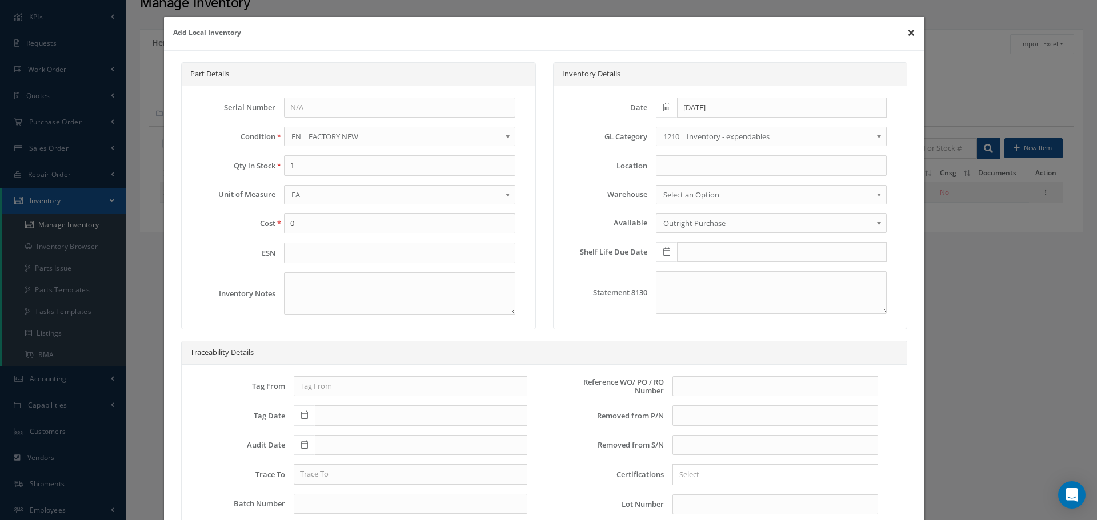
click at [900, 34] on button "×" at bounding box center [911, 33] width 26 height 32
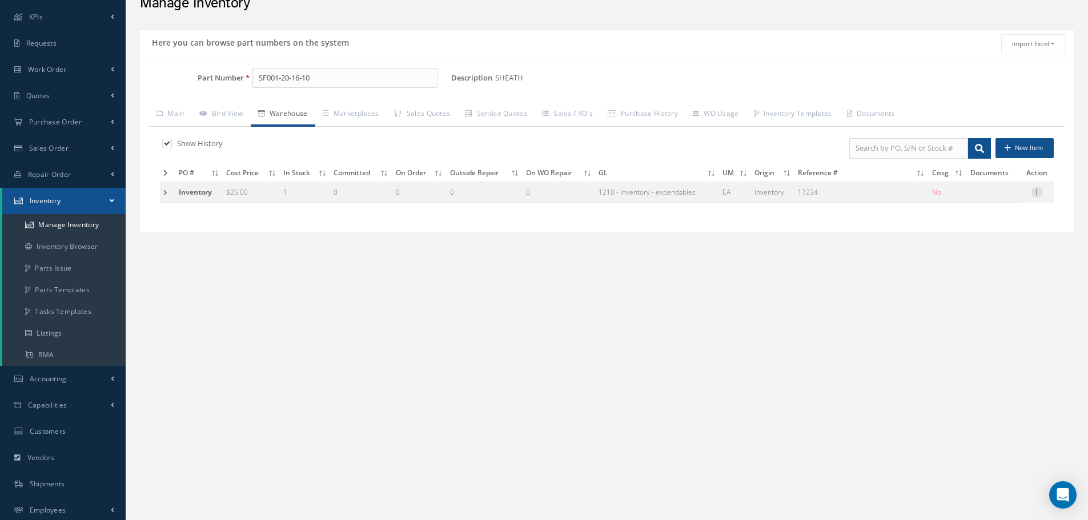
click at [1039, 194] on icon at bounding box center [1036, 191] width 11 height 9
click at [1005, 192] on link "Edit" at bounding box center [984, 199] width 90 height 15
type input "25.00"
type input "08/28/2012"
type input "17234"
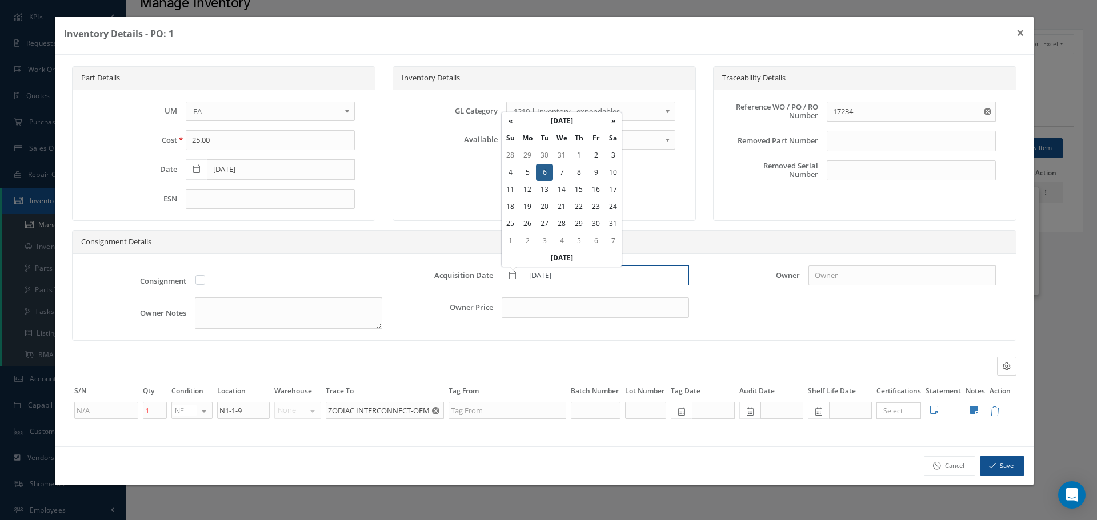
click at [571, 274] on input "08/28/2012" at bounding box center [606, 276] width 166 height 21
type input "0"
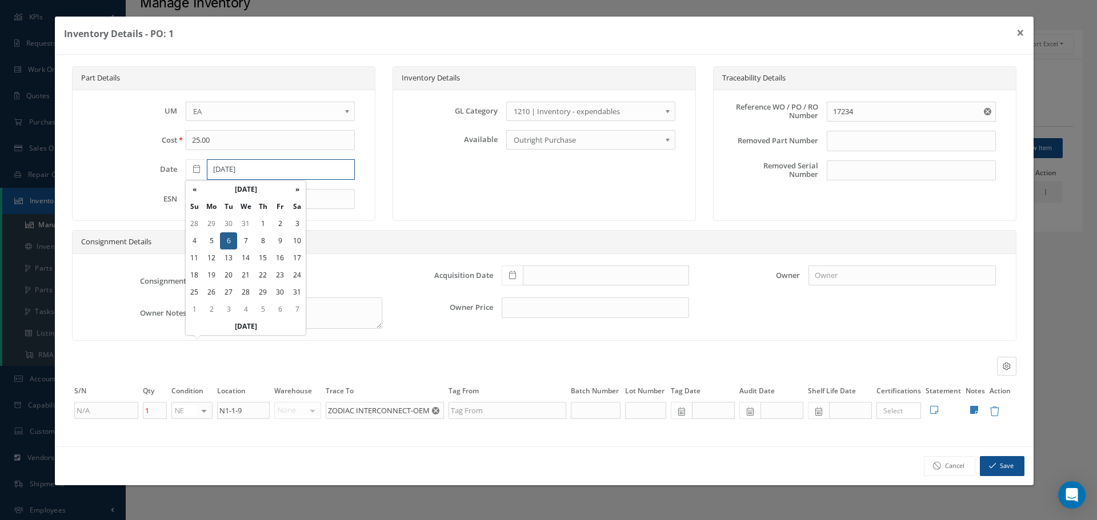
click at [267, 172] on input "08/28/2012" at bounding box center [281, 169] width 148 height 21
type input "0"
click at [1021, 29] on button "×" at bounding box center [1020, 33] width 26 height 32
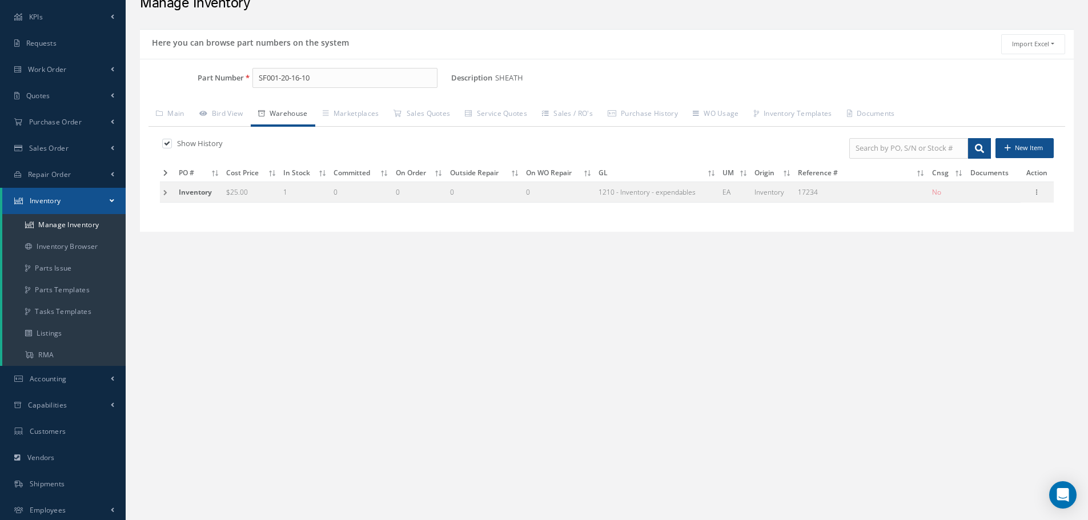
click at [171, 143] on label at bounding box center [172, 143] width 3 height 10
click at [167, 143] on input "checkbox" at bounding box center [165, 144] width 7 height 7
click at [171, 143] on label at bounding box center [172, 143] width 3 height 10
click at [167, 143] on input "checkbox" at bounding box center [165, 144] width 7 height 7
checkbox input "true"
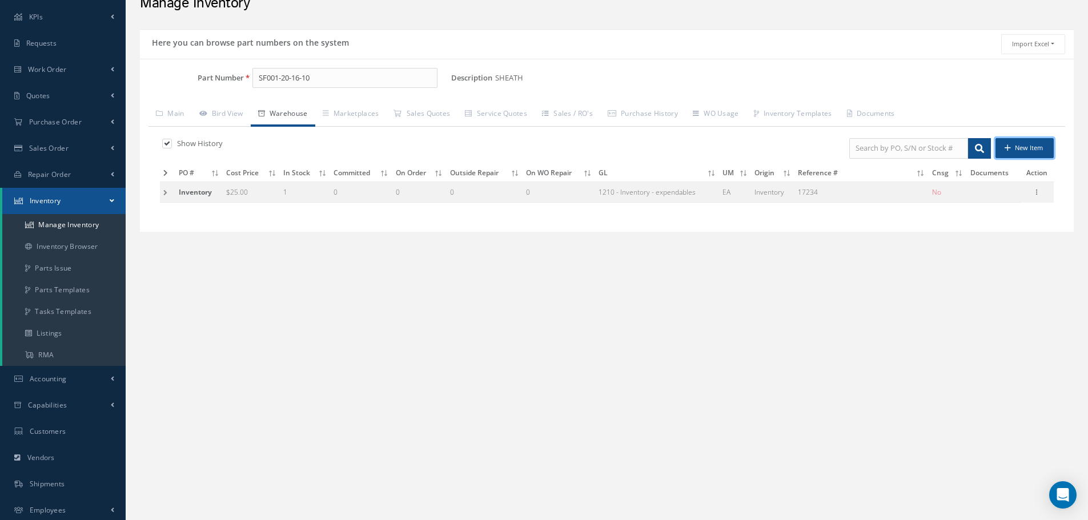
click at [1018, 150] on button "New Item" at bounding box center [1024, 148] width 58 height 20
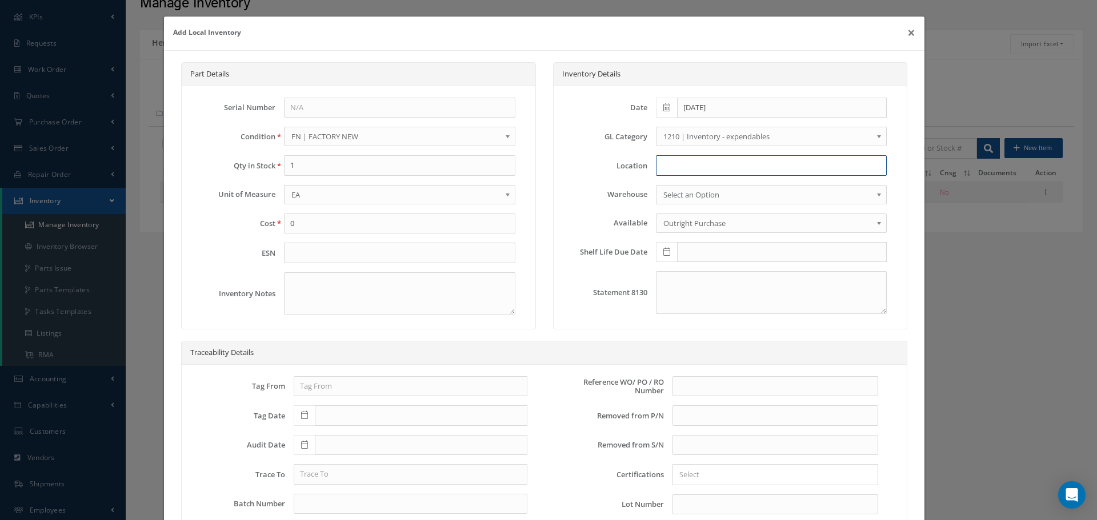
click at [668, 164] on input at bounding box center [771, 165] width 231 height 21
type input "N1-1-10"
click at [504, 195] on b at bounding box center [509, 197] width 10 height 18
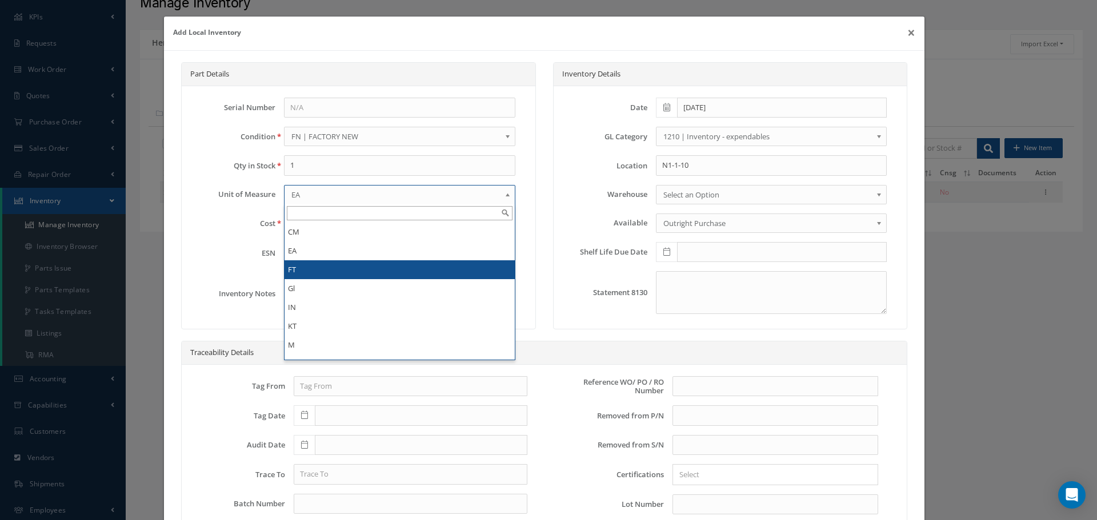
click at [340, 265] on li "FT" at bounding box center [399, 269] width 230 height 19
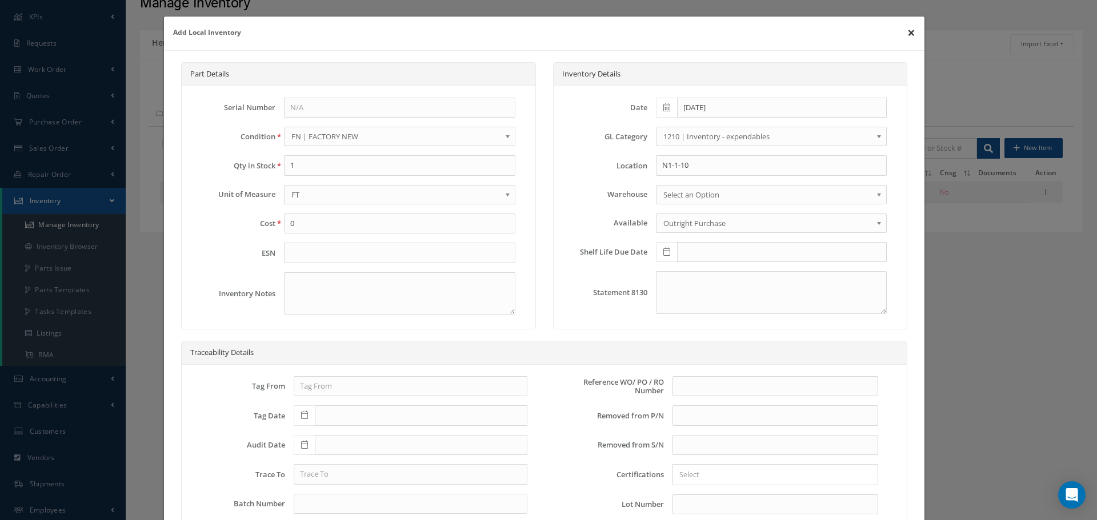
click at [905, 33] on button "×" at bounding box center [911, 33] width 26 height 32
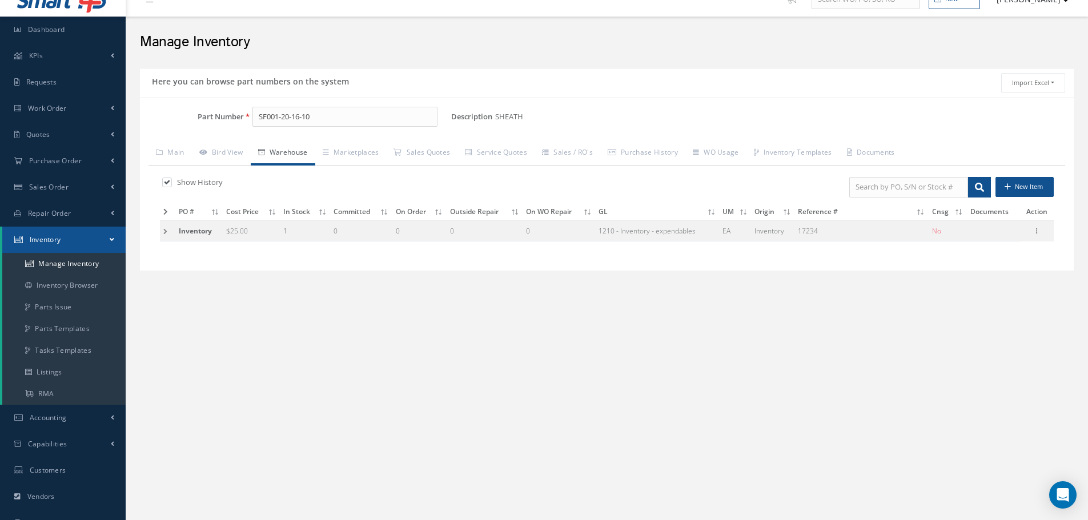
scroll to position [0, 0]
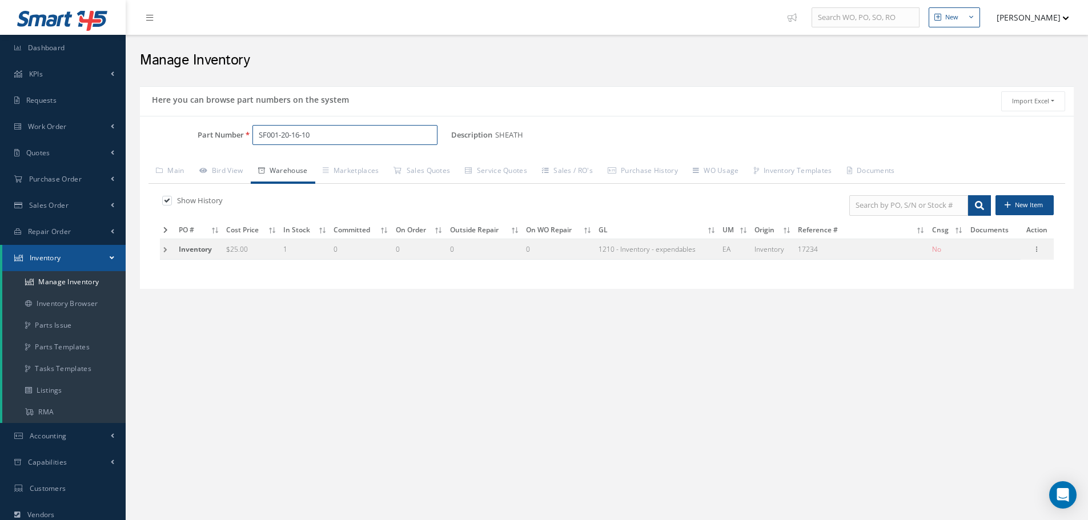
click at [322, 139] on input "SF001-20-16-10" at bounding box center [344, 135] width 185 height 21
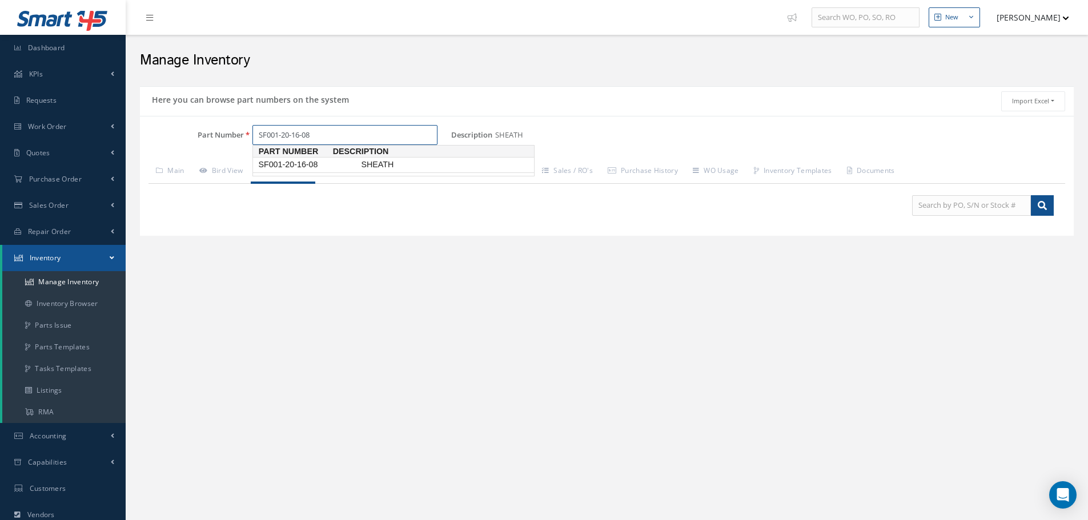
click at [294, 167] on span "SF001-20-16-08" at bounding box center [307, 165] width 103 height 12
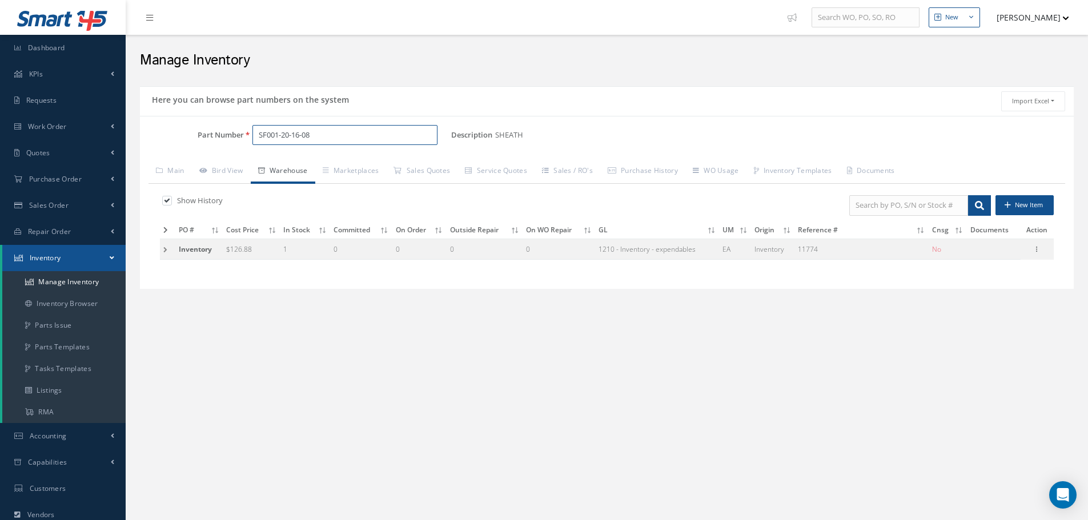
click at [318, 134] on input "SF001-20-16-08" at bounding box center [344, 135] width 185 height 21
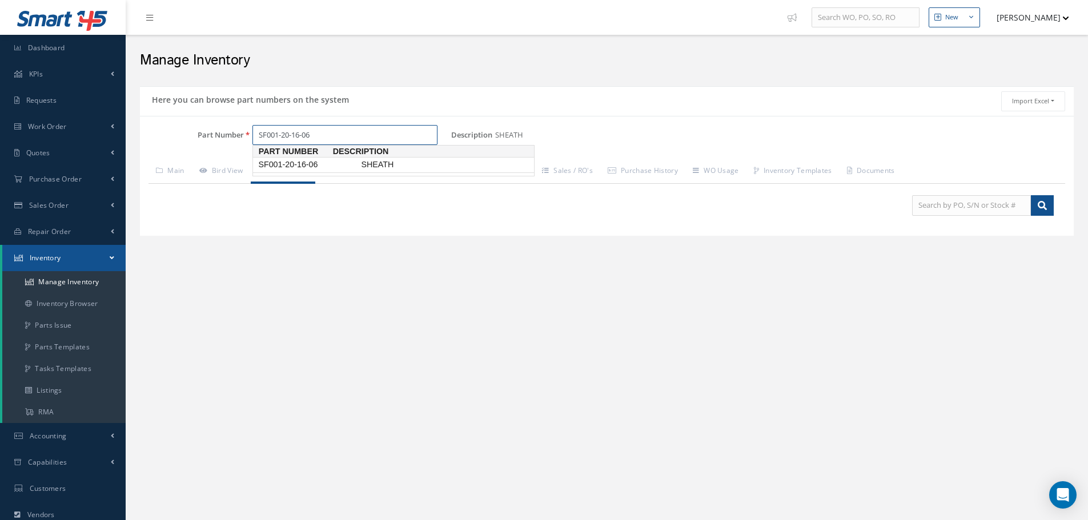
click at [296, 165] on span "SF001-20-16-06" at bounding box center [307, 165] width 103 height 12
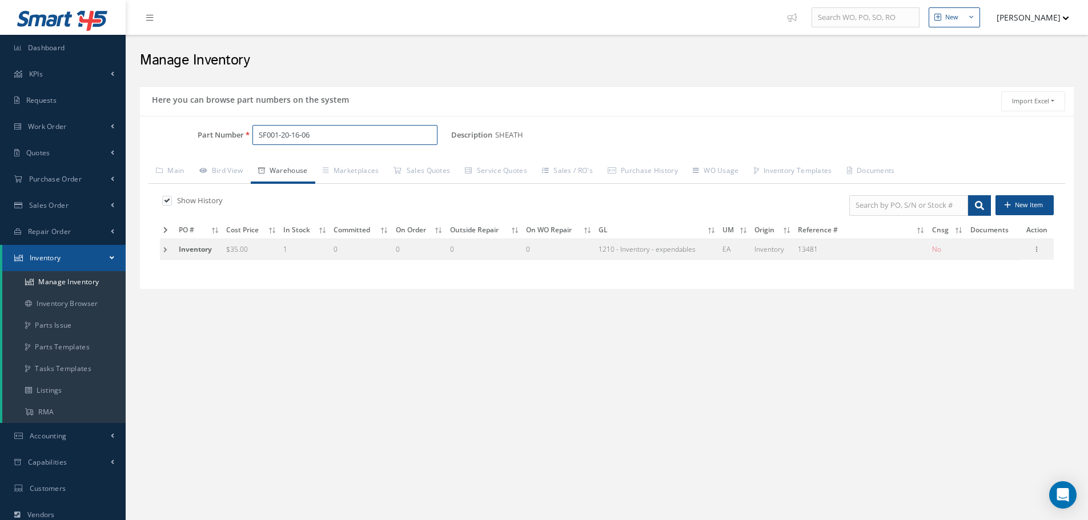
click at [290, 134] on input "SF001-20-16-06" at bounding box center [344, 135] width 185 height 21
click at [302, 165] on span "SF001-01-16-06" at bounding box center [307, 165] width 103 height 12
click at [165, 251] on td at bounding box center [167, 249] width 15 height 21
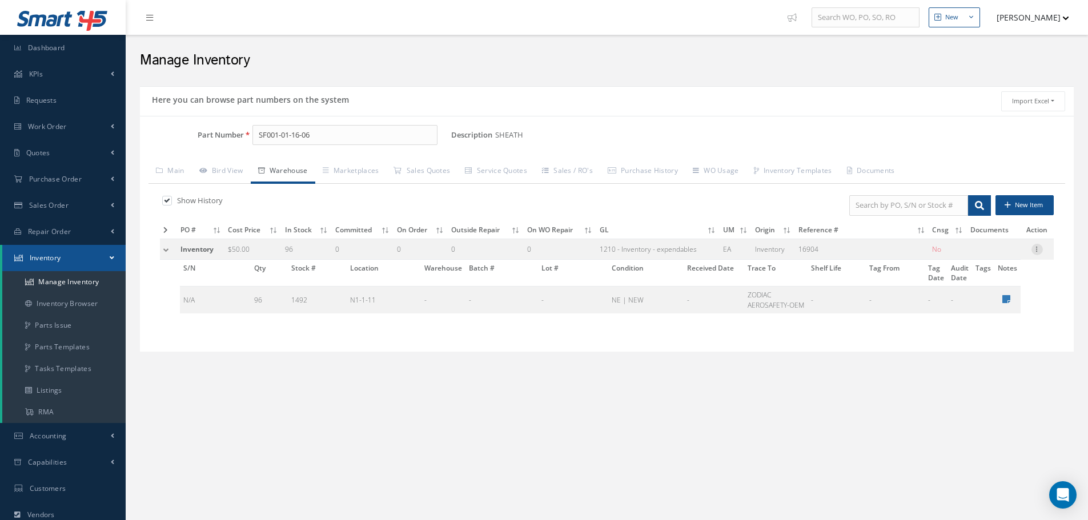
click at [1037, 250] on icon at bounding box center [1036, 248] width 11 height 9
click at [748, 436] on div "New New Work Order New Purchase Order New Customer Quote New Sales Order New Re…" at bounding box center [607, 330] width 962 height 660
click at [1035, 250] on icon at bounding box center [1036, 248] width 11 height 9
click at [983, 307] on link "Label" at bounding box center [984, 309] width 90 height 15
click at [327, 142] on input "SF001-01-16-06" at bounding box center [344, 135] width 185 height 21
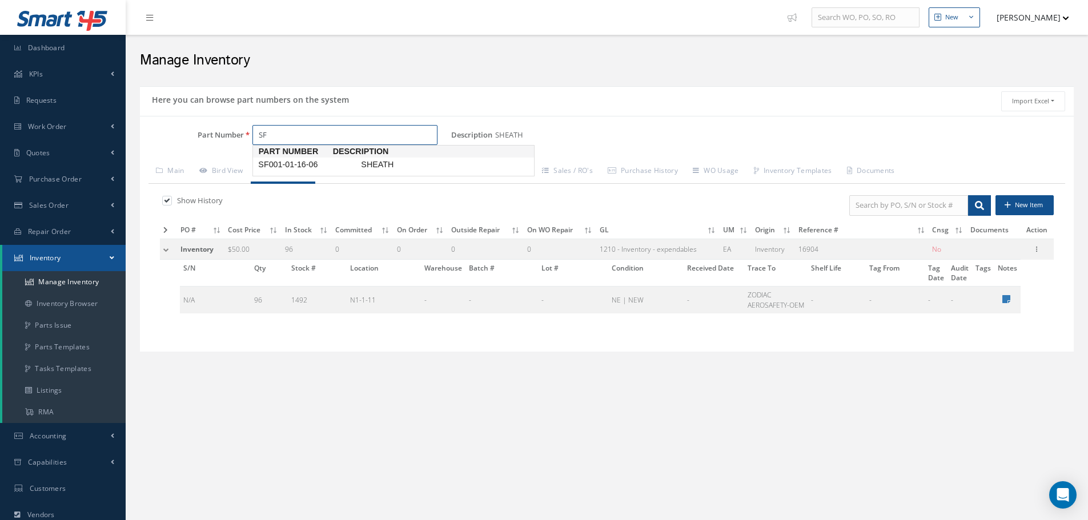
type input "S"
click at [300, 162] on span "EN2714-011B006F" at bounding box center [307, 165] width 103 height 12
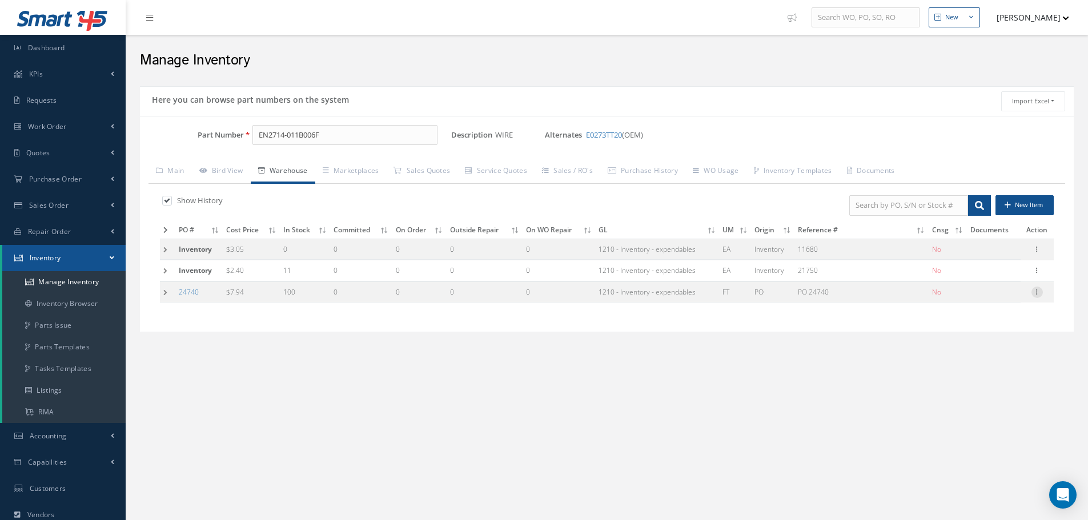
click at [1037, 293] on icon at bounding box center [1036, 291] width 11 height 9
click at [977, 339] on link "Label" at bounding box center [984, 338] width 90 height 15
click at [342, 144] on input "EN2714-011B006F" at bounding box center [344, 135] width 185 height 21
type input "E"
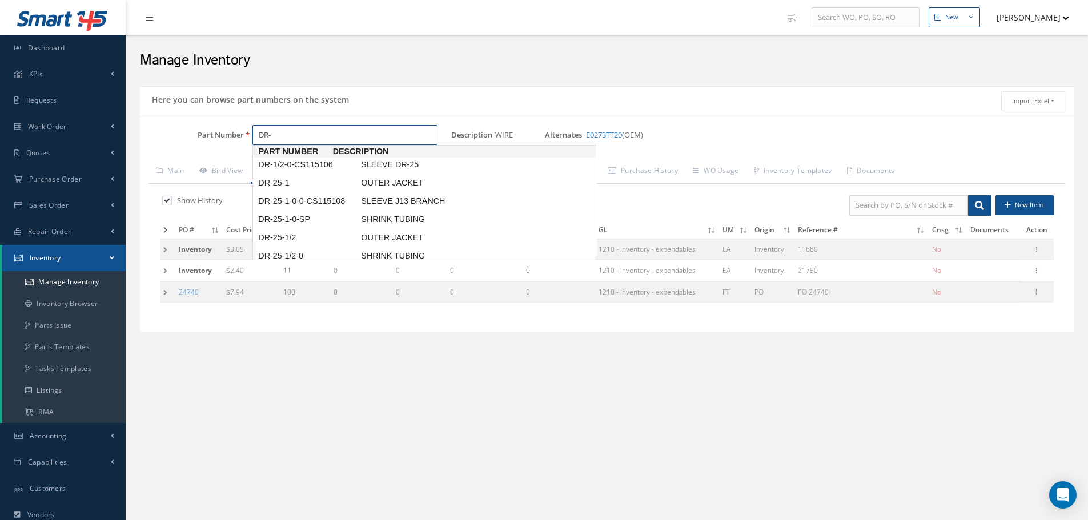
type input "DR-"
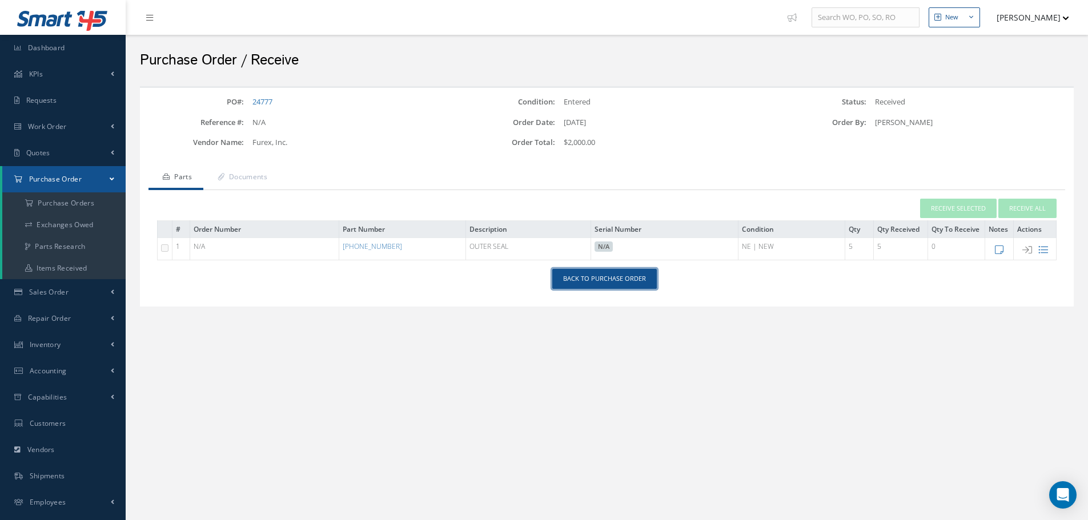
click at [575, 283] on link "Back to Purchase Order" at bounding box center [604, 279] width 105 height 20
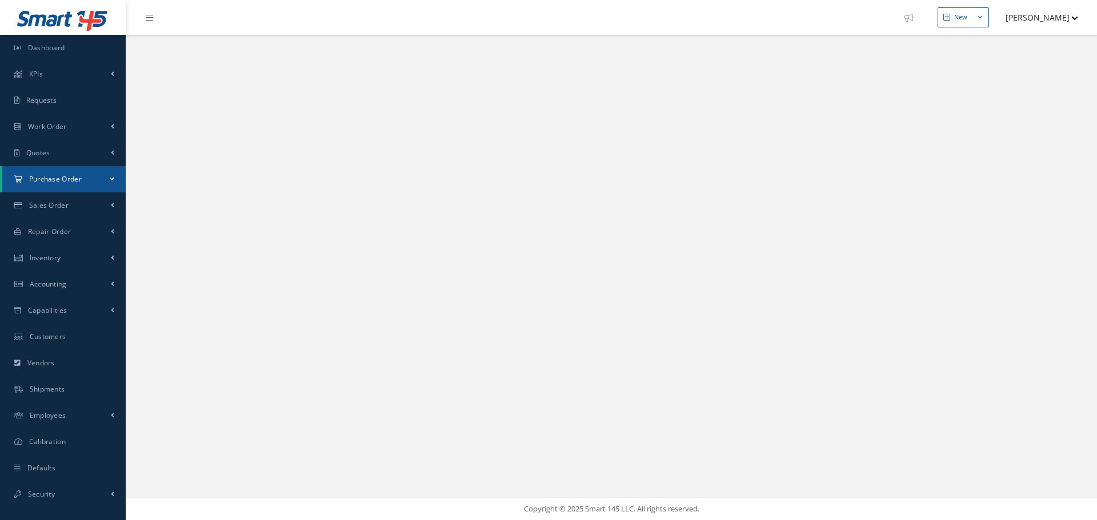
select select "25"
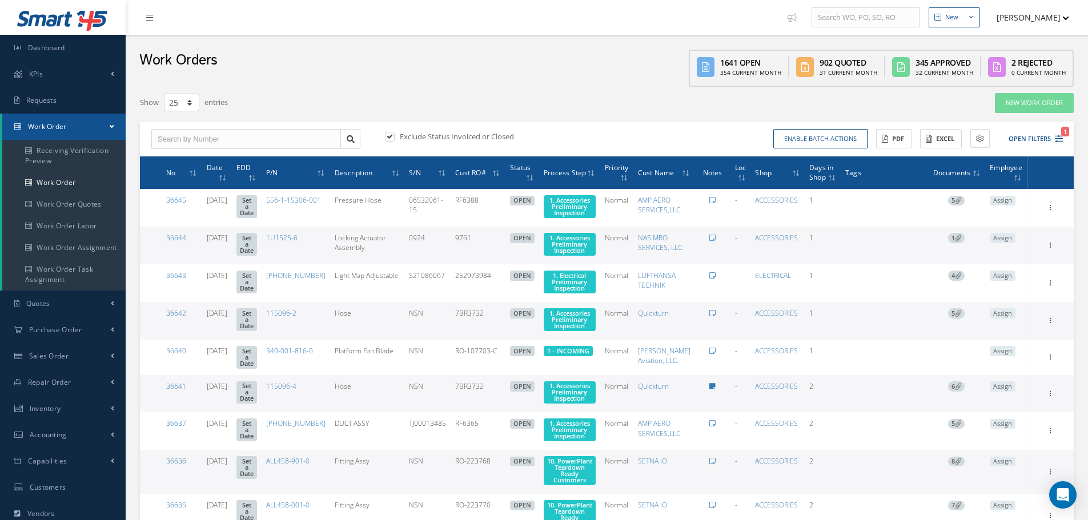
select select "25"
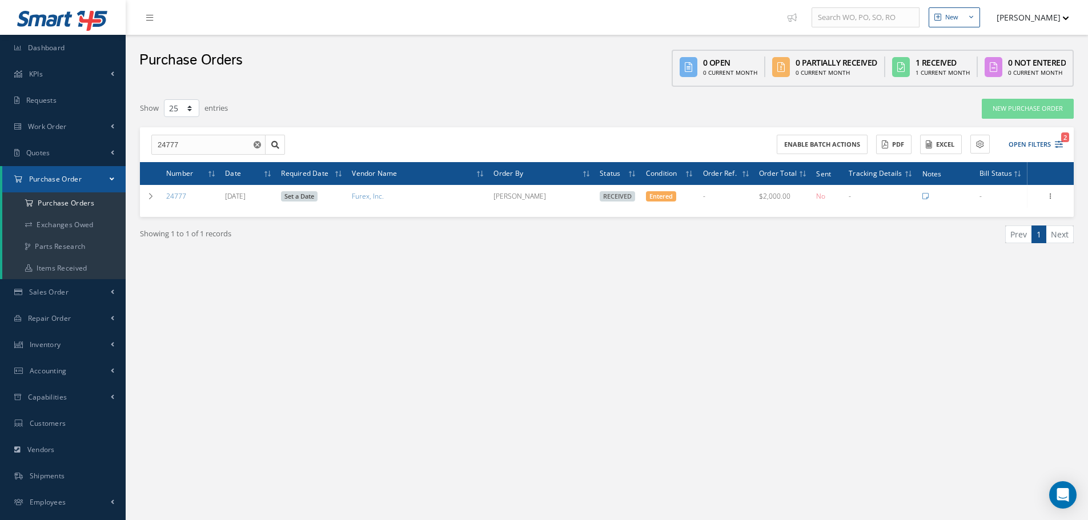
select select "25"
click at [202, 148] on input "24777" at bounding box center [208, 145] width 114 height 21
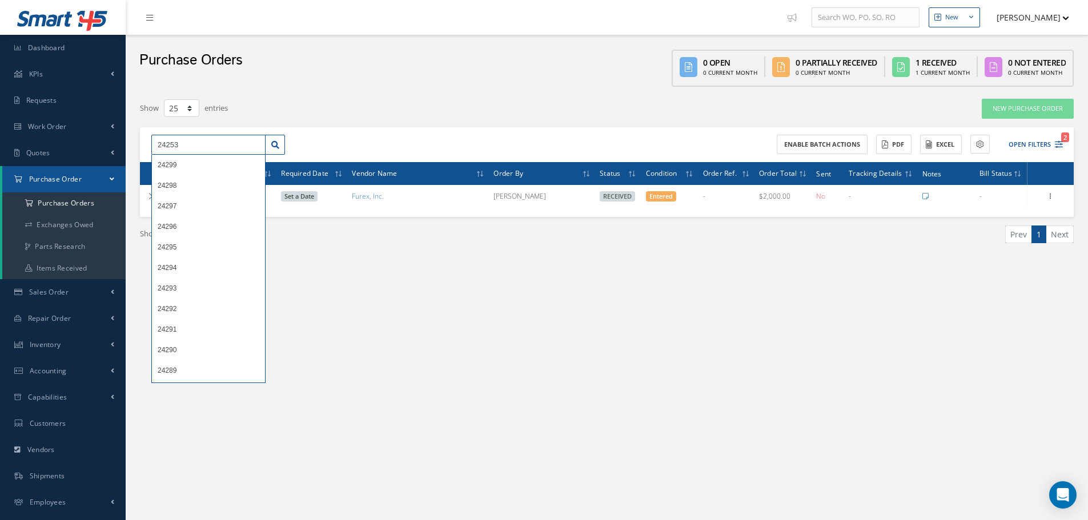
type input "24253"
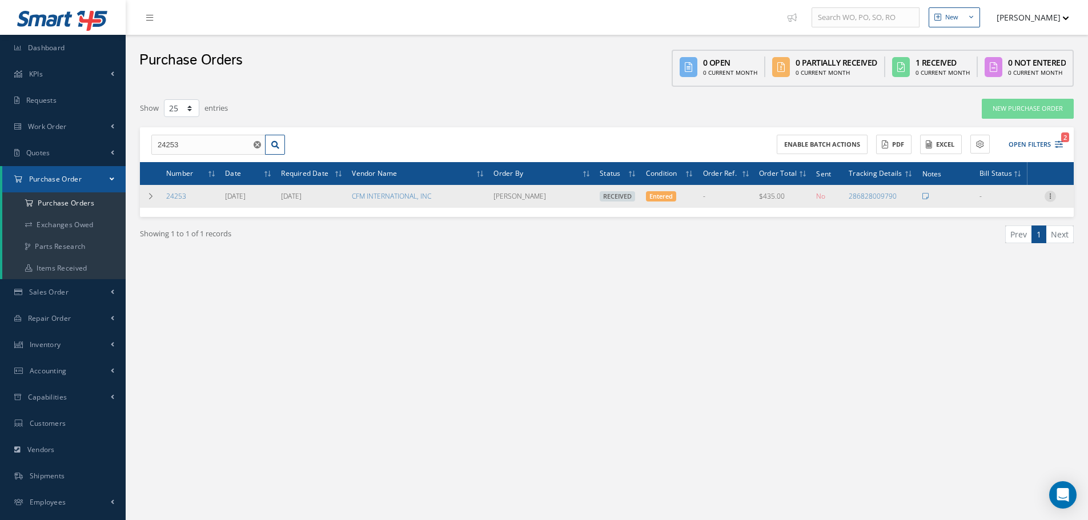
click at [1053, 196] on icon at bounding box center [1050, 195] width 11 height 9
click at [1001, 200] on link "Receiving Details" at bounding box center [998, 203] width 90 height 15
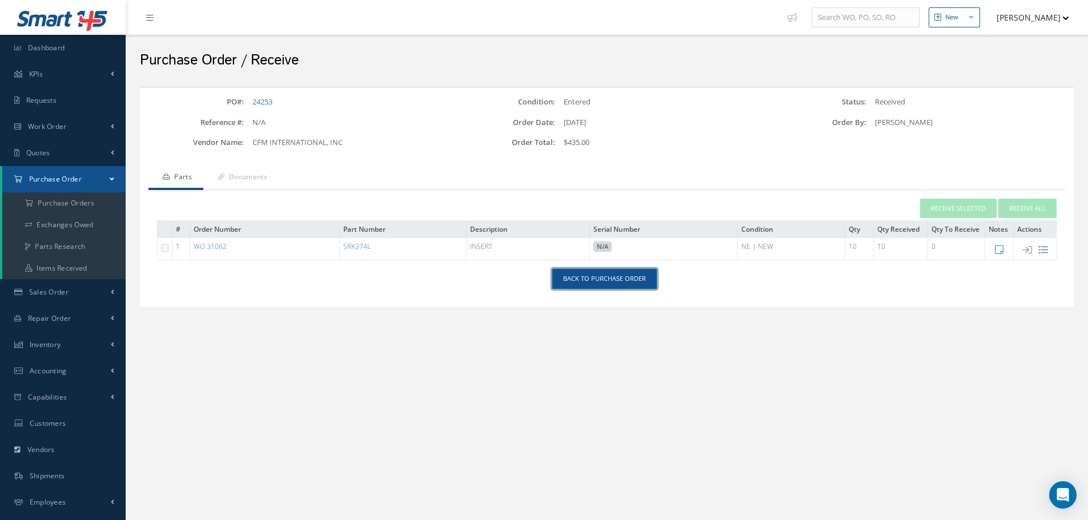
click at [604, 279] on link "Back to Purchase Order" at bounding box center [604, 279] width 105 height 20
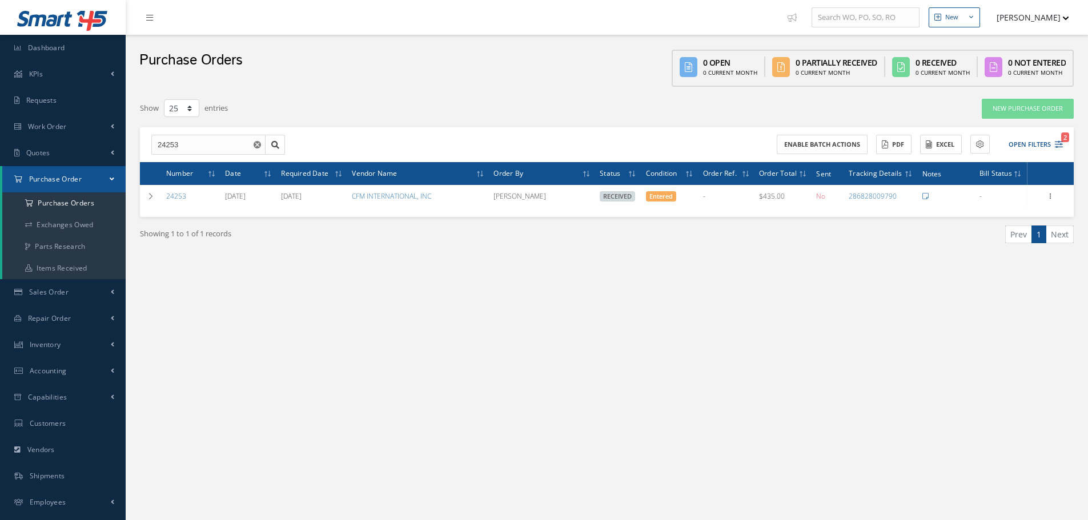
select select "25"
click at [170, 148] on input "24253" at bounding box center [208, 145] width 114 height 21
type input "24553"
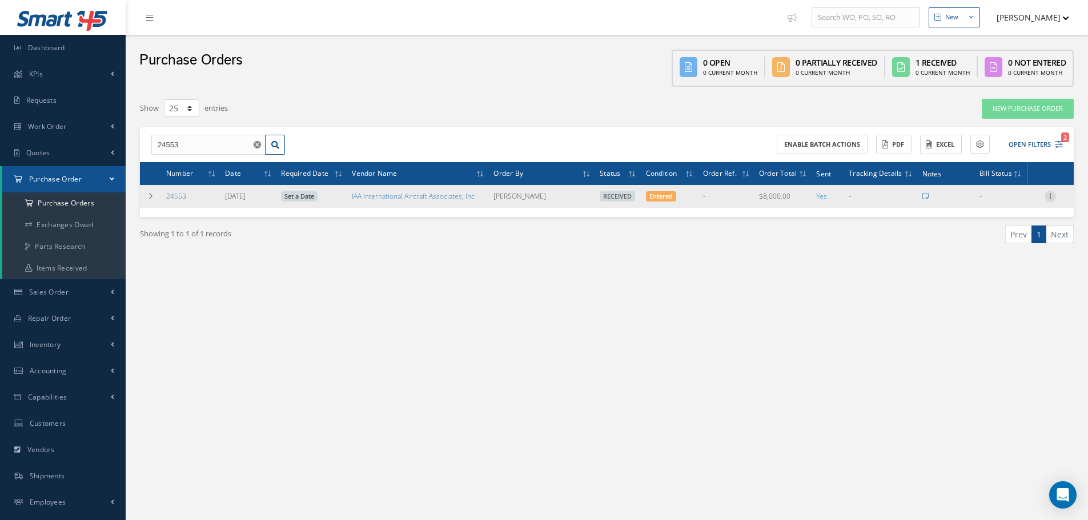
click at [1047, 197] on icon at bounding box center [1050, 195] width 11 height 9
click at [991, 202] on link "Receiving Details" at bounding box center [998, 203] width 90 height 15
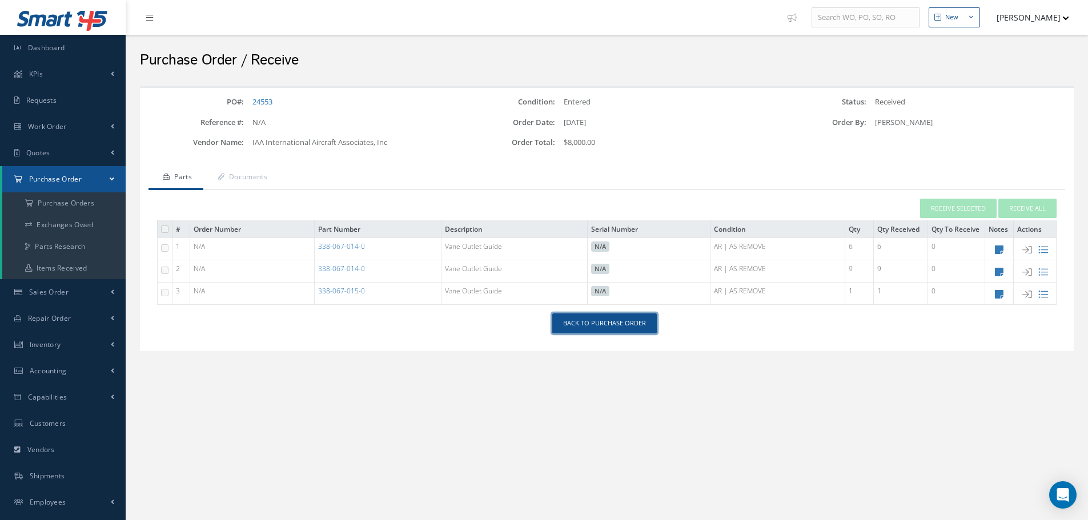
click at [619, 324] on link "Back to Purchase Order" at bounding box center [604, 324] width 105 height 20
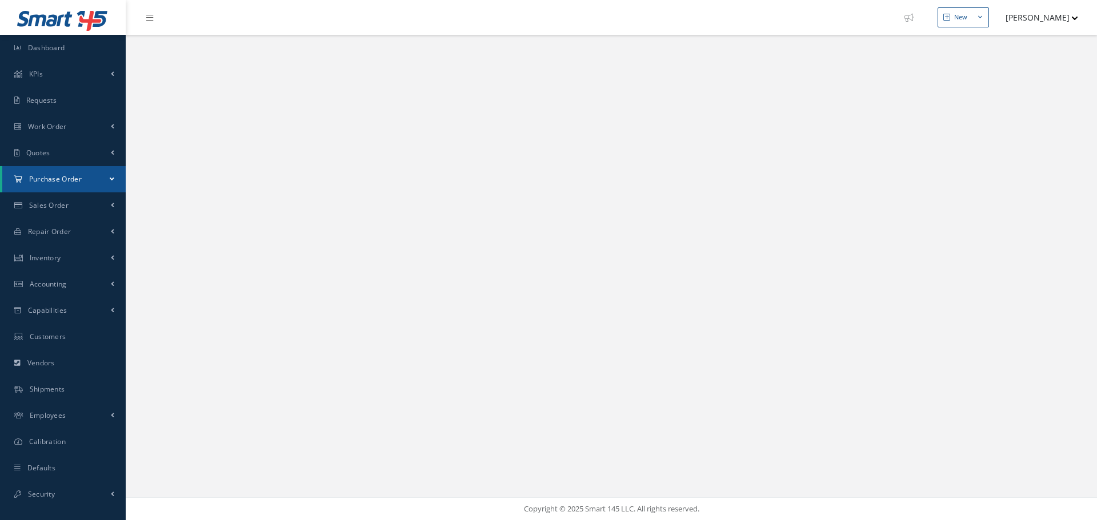
select select "25"
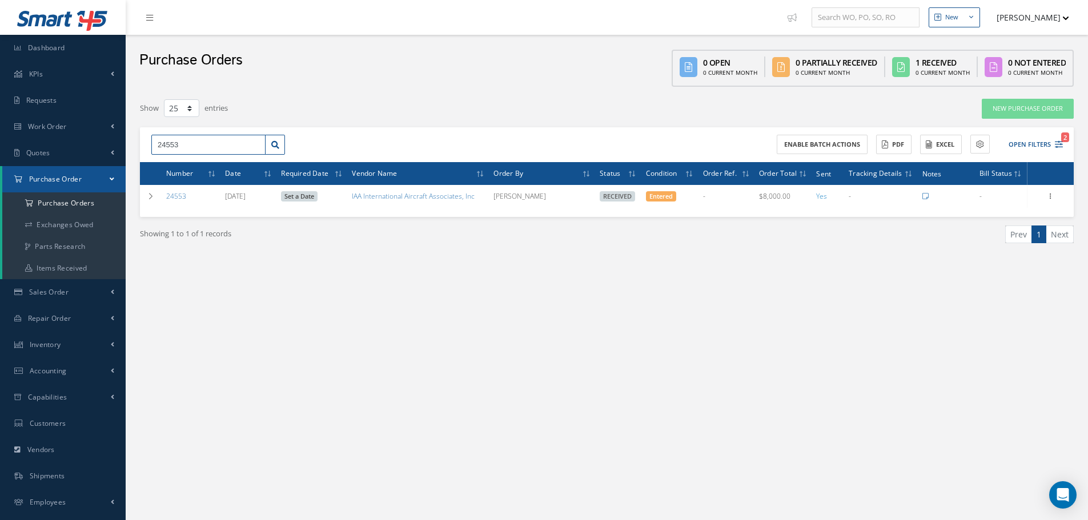
click at [188, 148] on input "24553" at bounding box center [208, 145] width 114 height 21
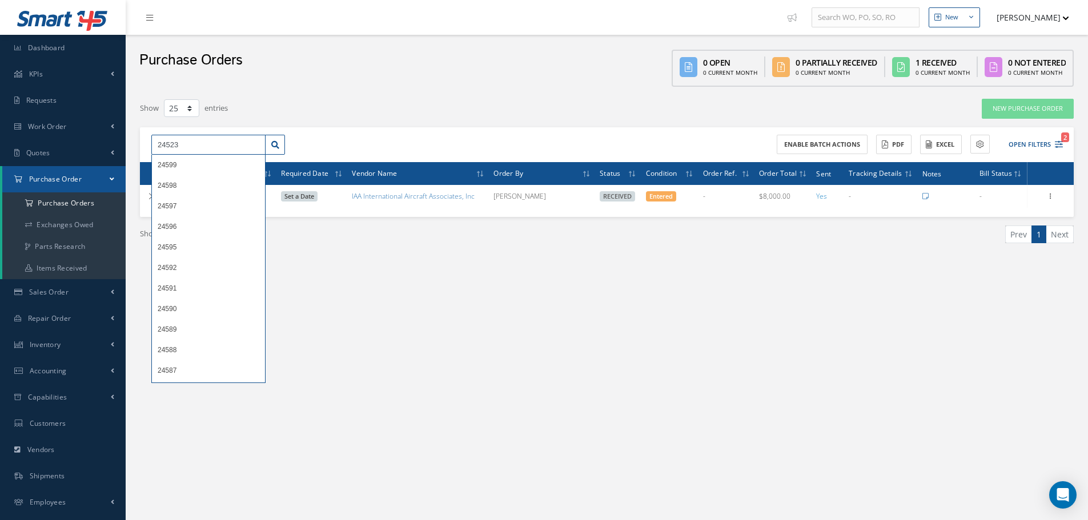
type input "24523"
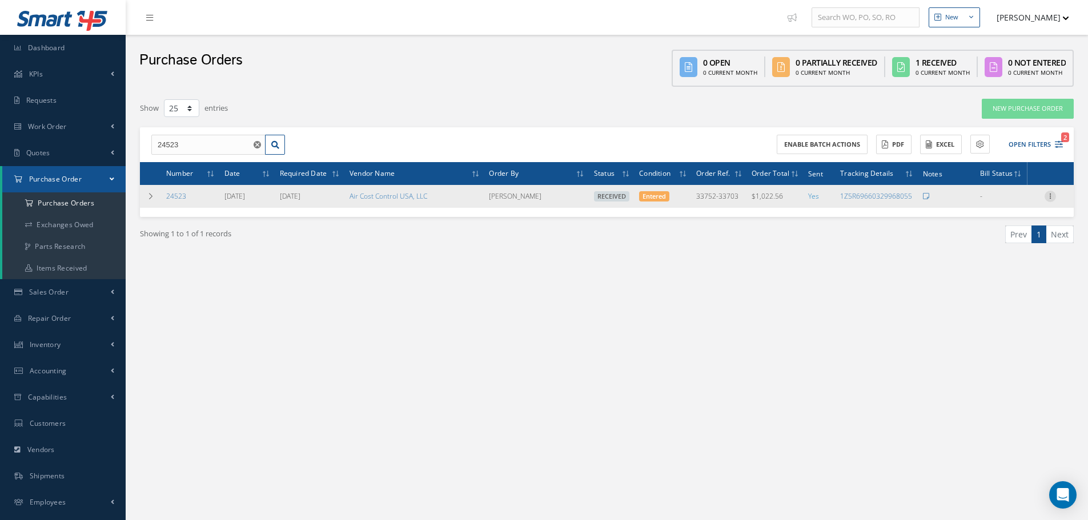
click at [1050, 195] on icon at bounding box center [1050, 195] width 11 height 9
click at [1038, 198] on link "Receiving Details" at bounding box center [998, 203] width 90 height 15
click at [997, 202] on link "Receiving Details" at bounding box center [998, 203] width 90 height 15
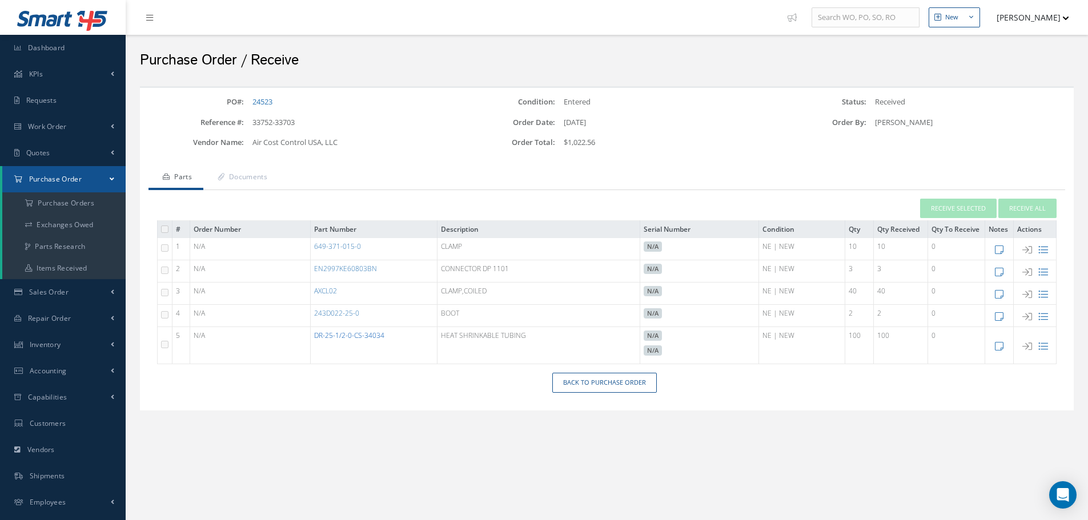
click at [348, 336] on link "DR-25-1/2-0-CS-34034" at bounding box center [349, 336] width 70 height 10
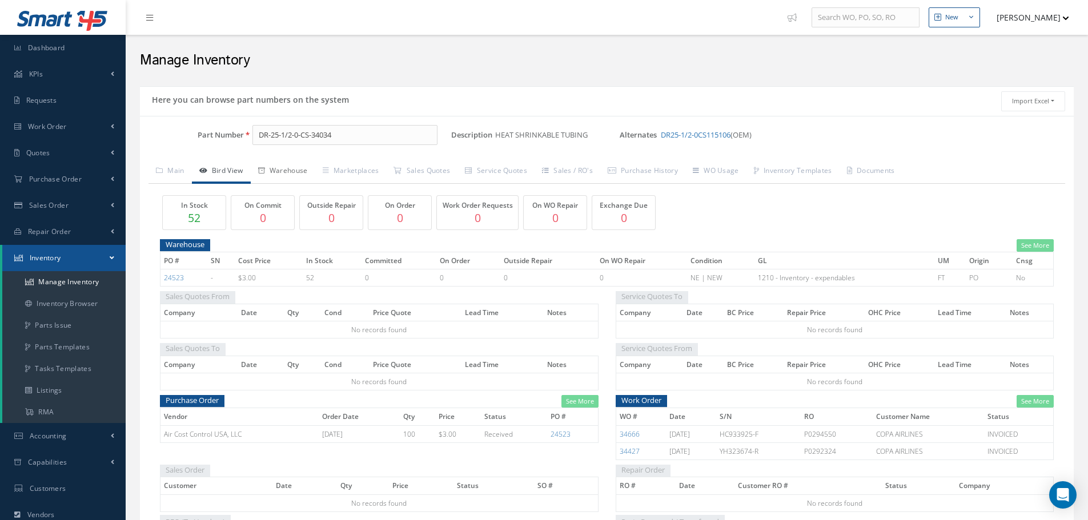
click at [288, 168] on link "Warehouse" at bounding box center [283, 172] width 65 height 24
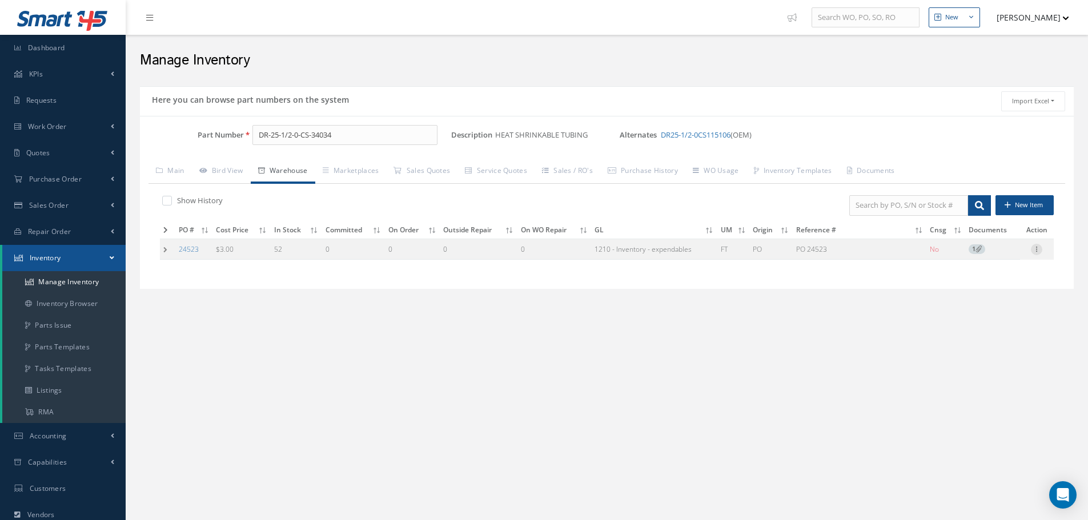
click at [1038, 249] on icon at bounding box center [1036, 248] width 11 height 9
click at [981, 292] on link "Label" at bounding box center [984, 295] width 90 height 15
